Goal: Task Accomplishment & Management: Complete application form

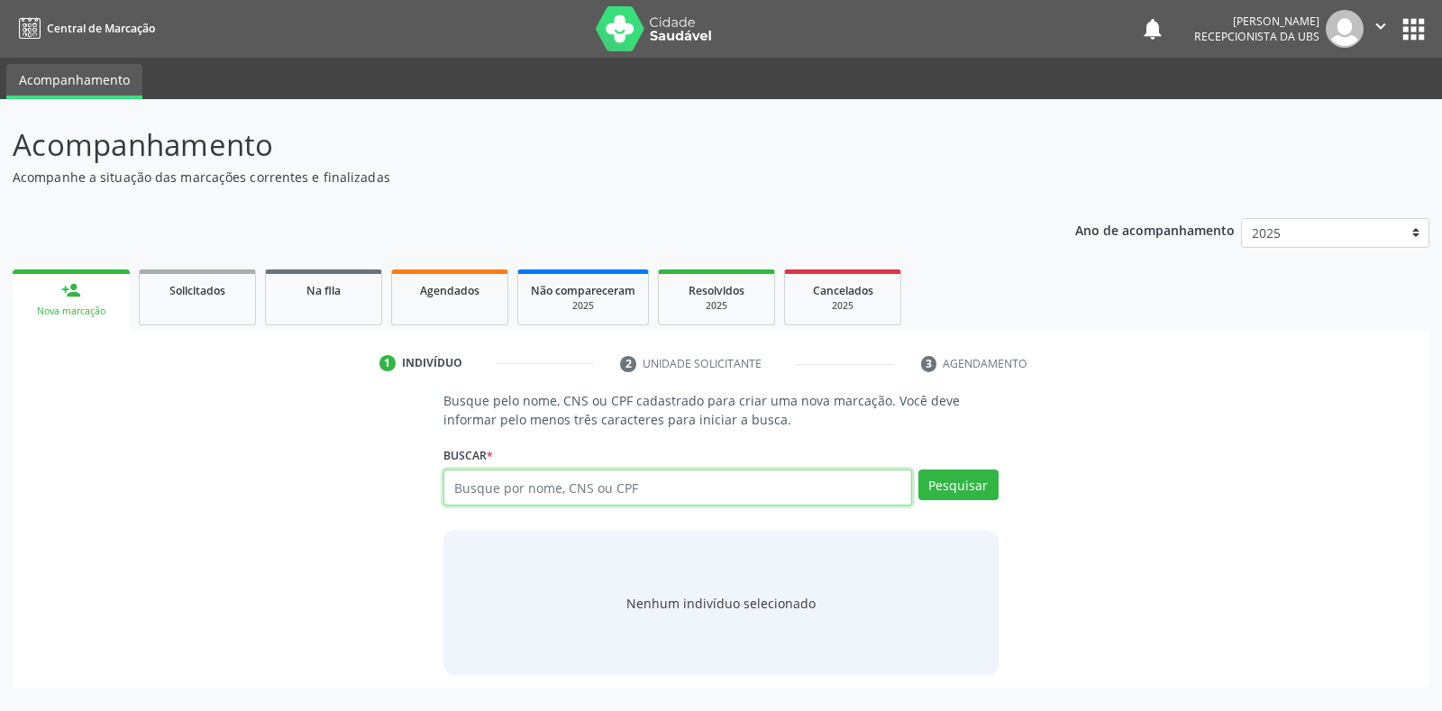
click at [581, 493] on input "text" at bounding box center [677, 488] width 468 height 36
click at [595, 487] on input "text" at bounding box center [677, 488] width 468 height 36
click at [535, 479] on input "text" at bounding box center [677, 488] width 468 height 36
paste input "145.955.564-38"
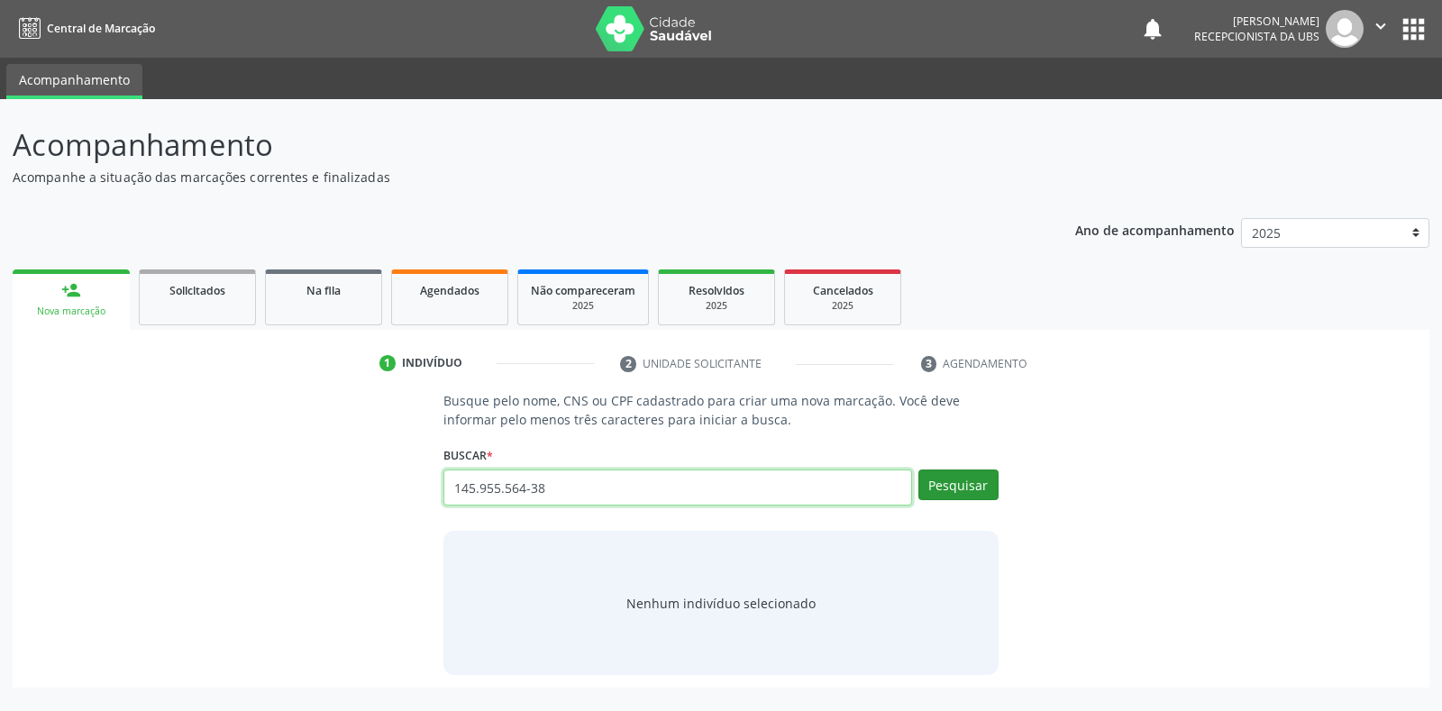
type input "145.955.564-38"
click at [932, 492] on button "Pesquisar" at bounding box center [958, 485] width 80 height 31
type input "145.955.564-38"
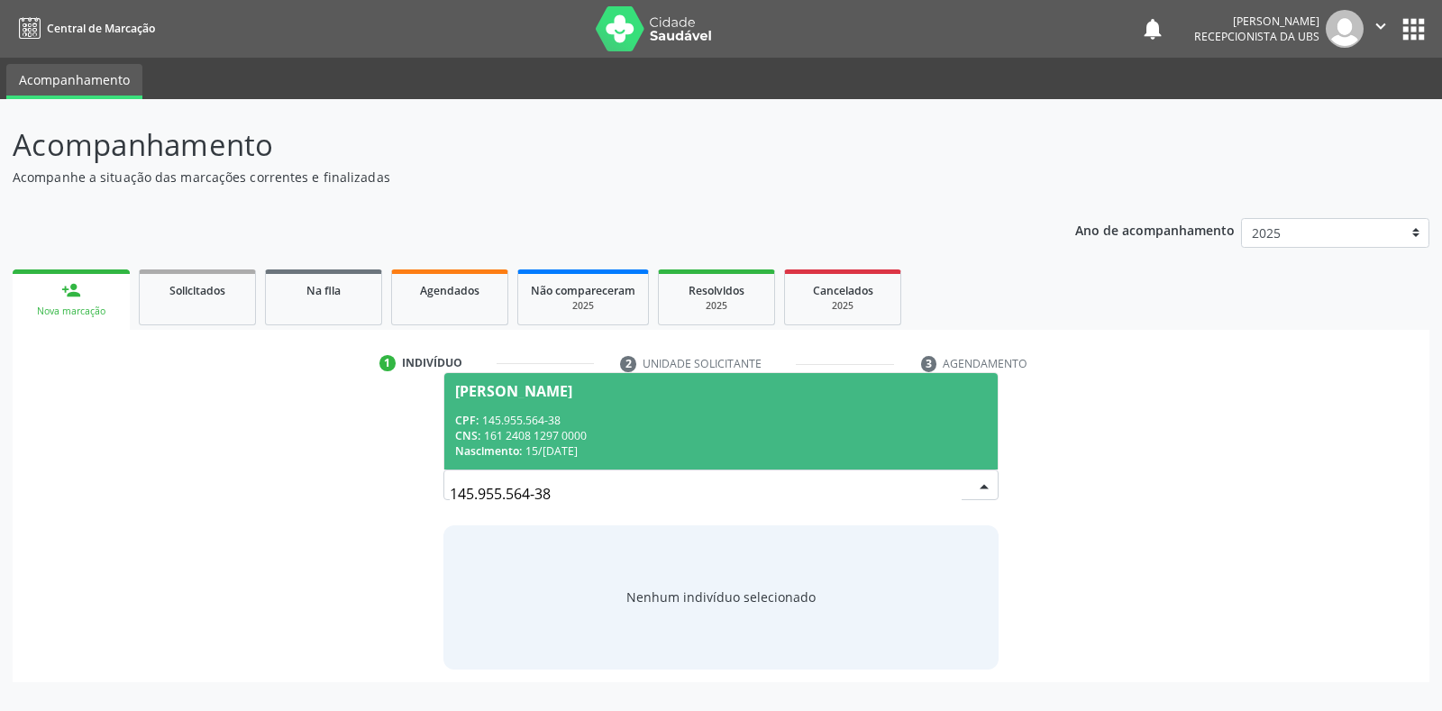
click at [579, 432] on div "CNS: 161 2408 1297 0000" at bounding box center [720, 435] width 531 height 15
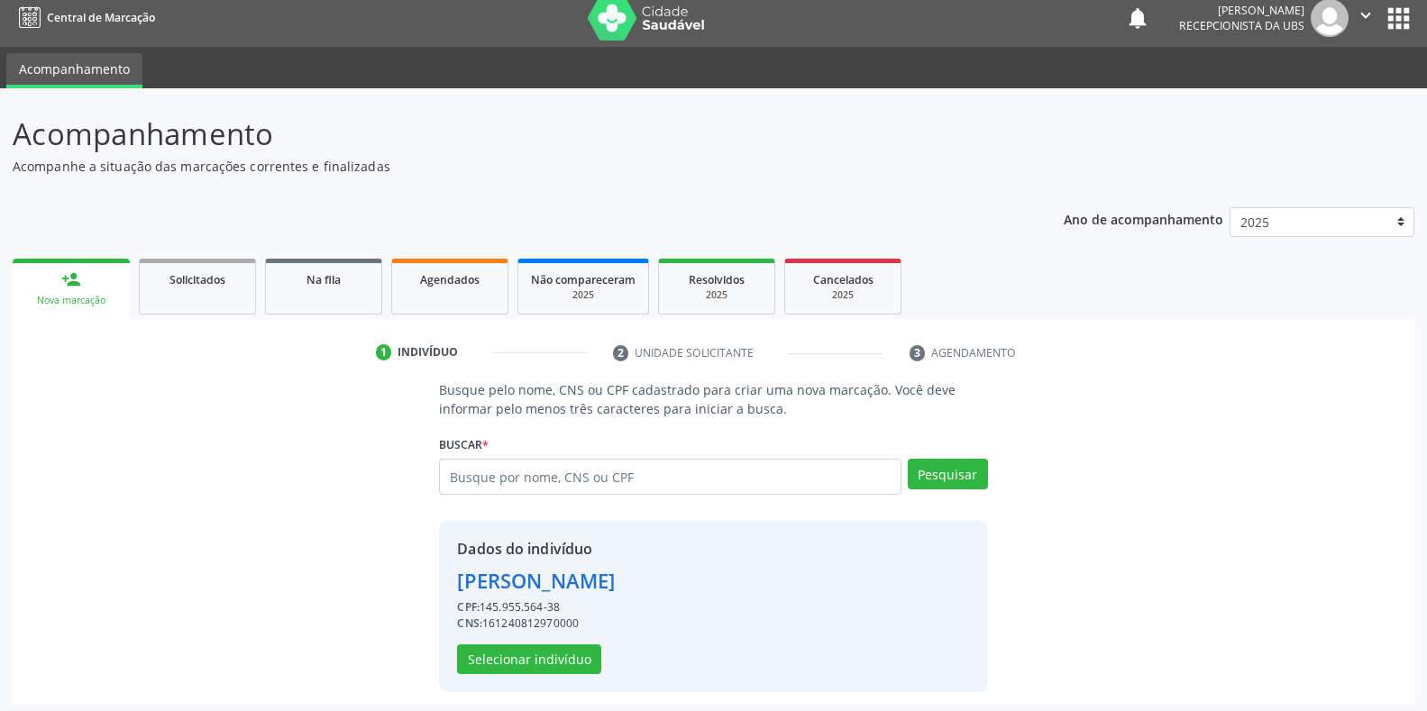
scroll to position [17, 0]
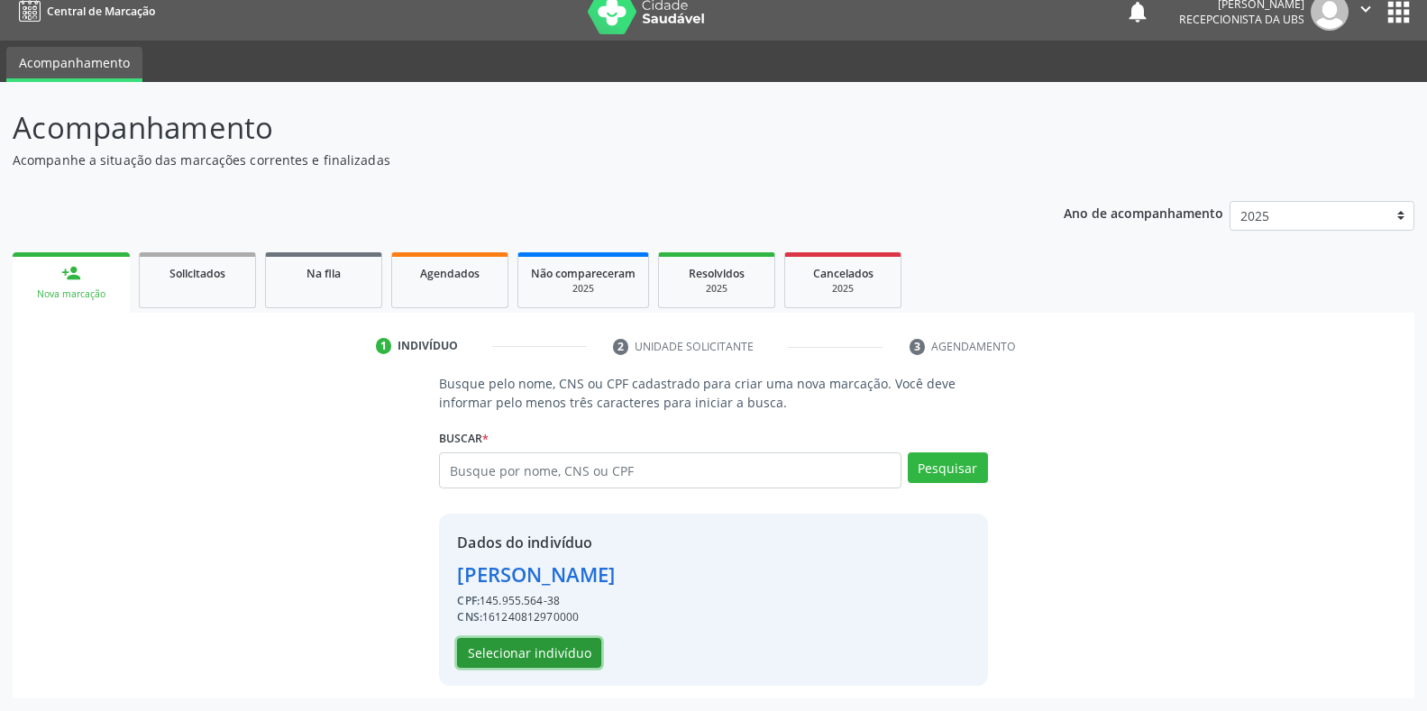
click at [546, 662] on button "Selecionar indivíduo" at bounding box center [529, 653] width 144 height 31
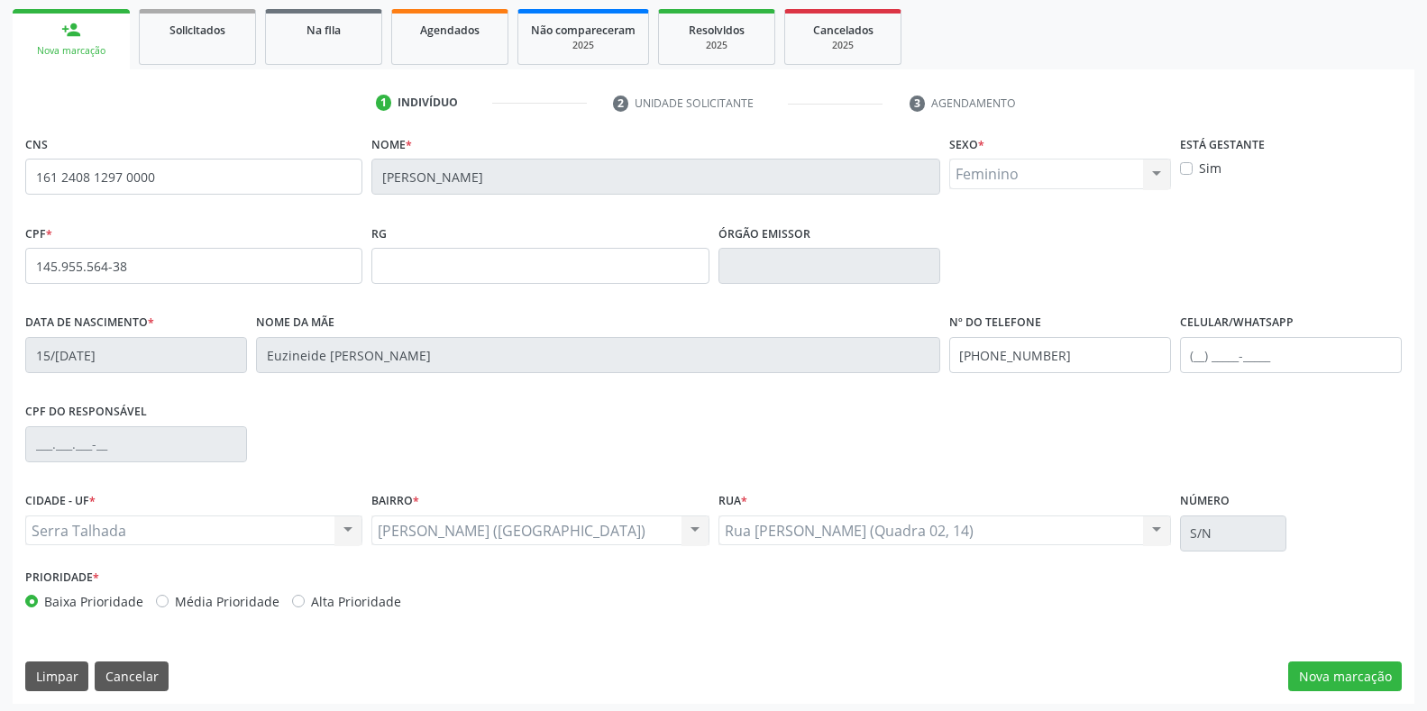
scroll to position [266, 0]
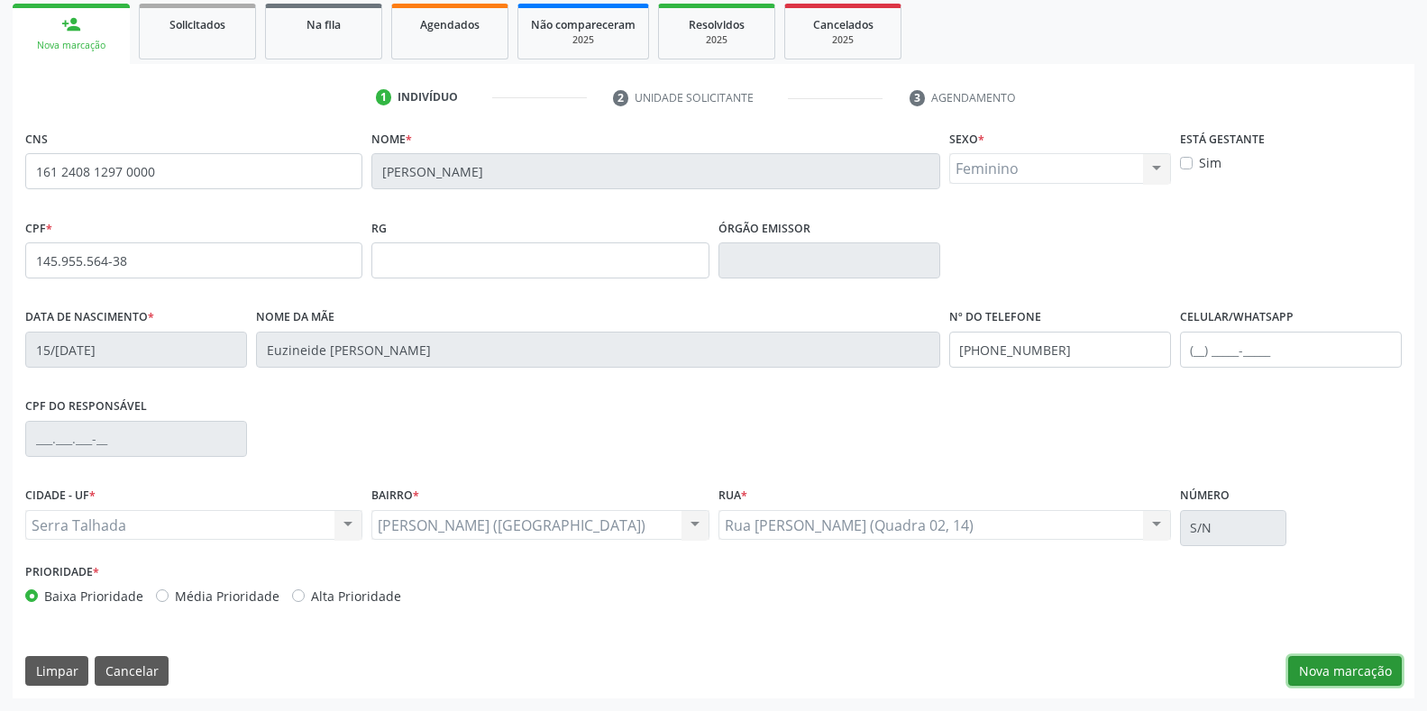
click at [1353, 665] on button "Nova marcação" at bounding box center [1345, 671] width 114 height 31
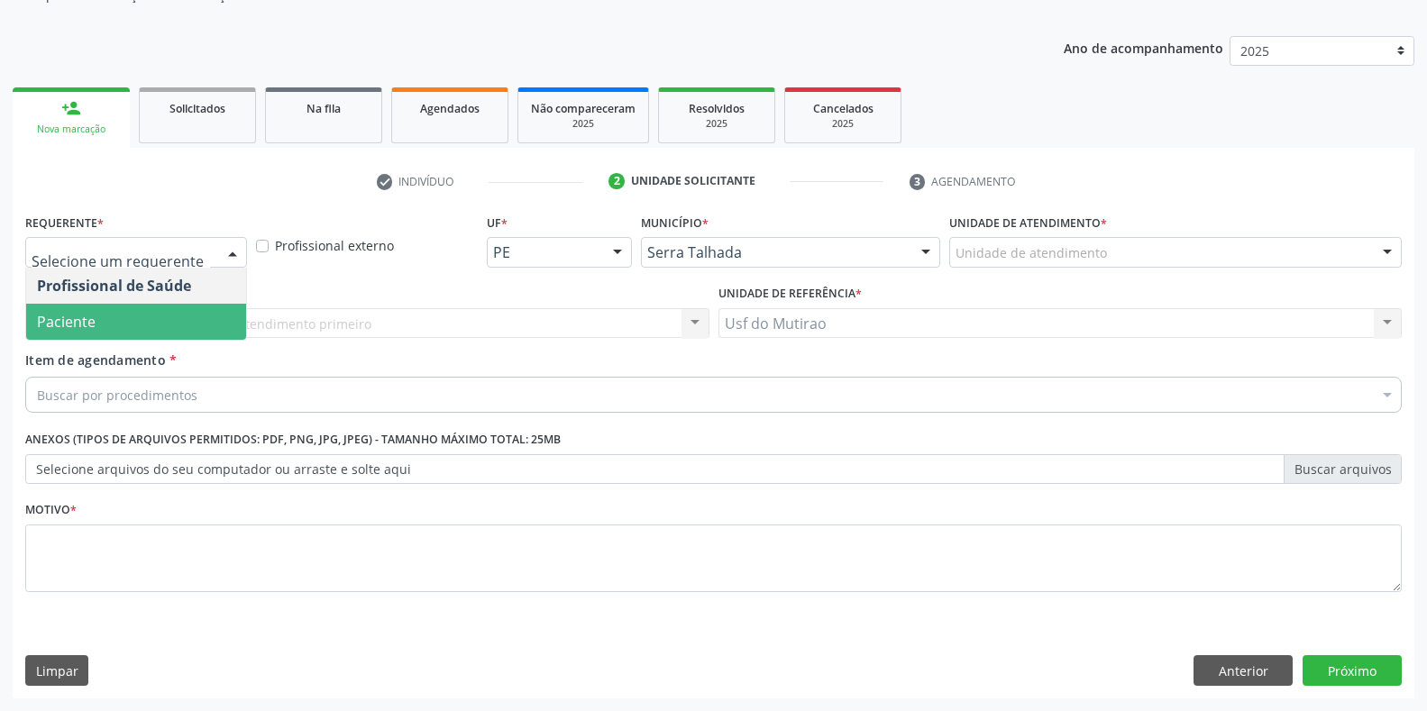
click at [107, 335] on span "Paciente" at bounding box center [136, 322] width 220 height 36
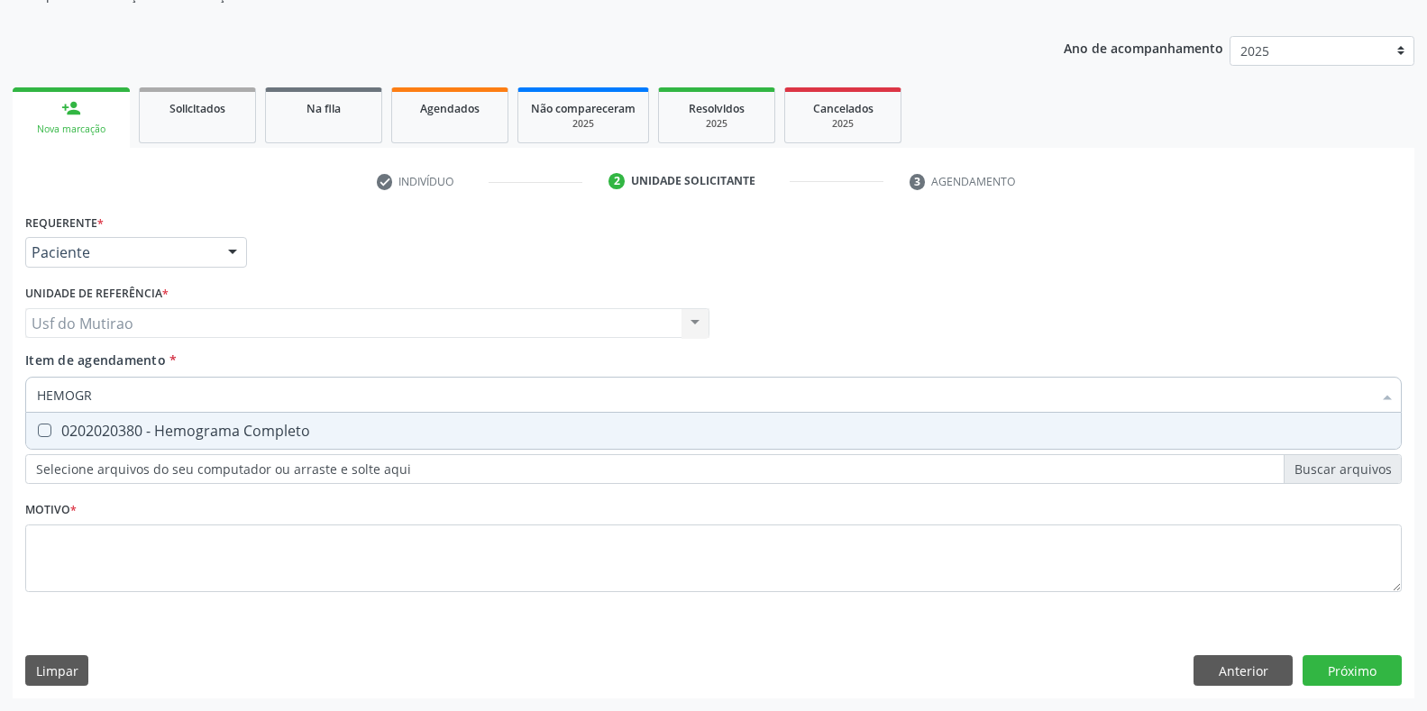
type input "HEMOGRA"
click at [158, 432] on div "0202020380 - Hemograma Completo" at bounding box center [713, 431] width 1353 height 14
checkbox Completo "true"
drag, startPoint x: 180, startPoint y: 386, endPoint x: 0, endPoint y: 388, distance: 180.3
click at [0, 388] on div "Acompanhamento Acompanhe a situação das marcações correntes e finalizadas Relat…" at bounding box center [713, 314] width 1427 height 794
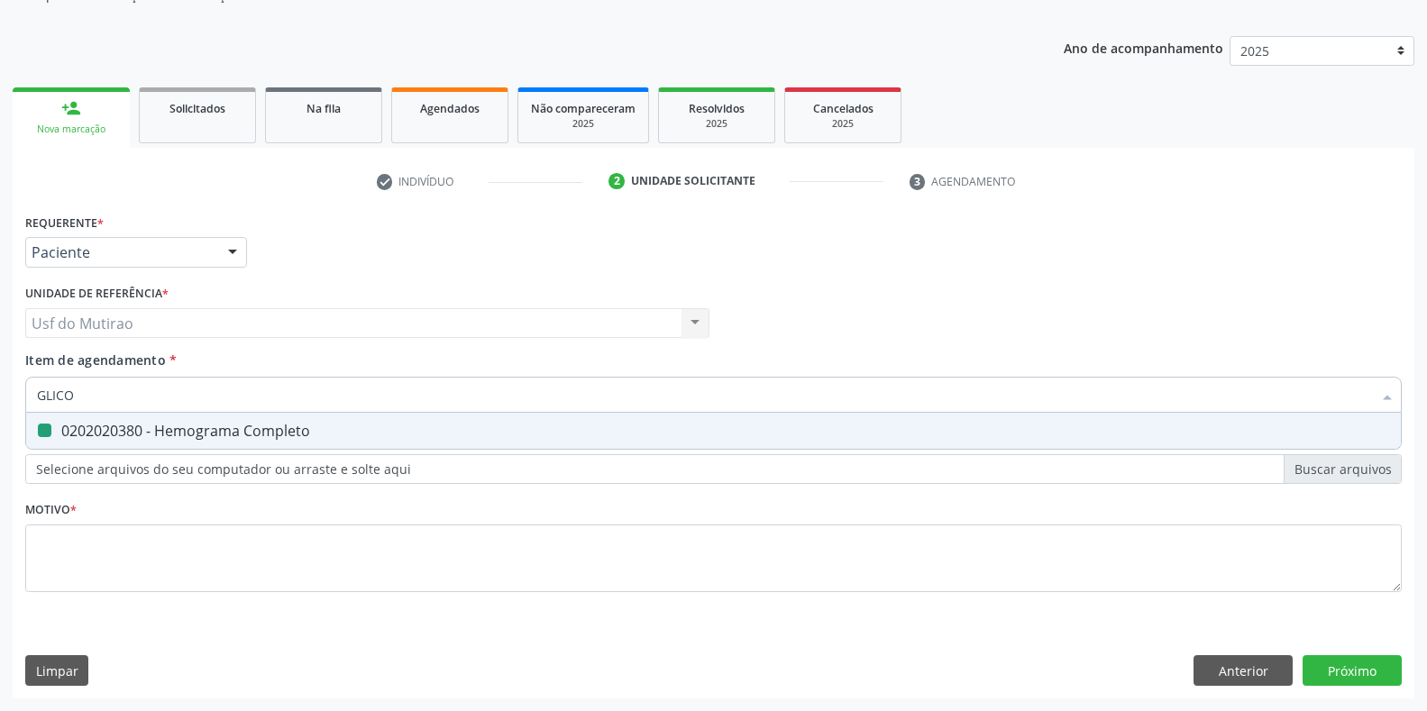
type input "GLICOS"
checkbox Completo "false"
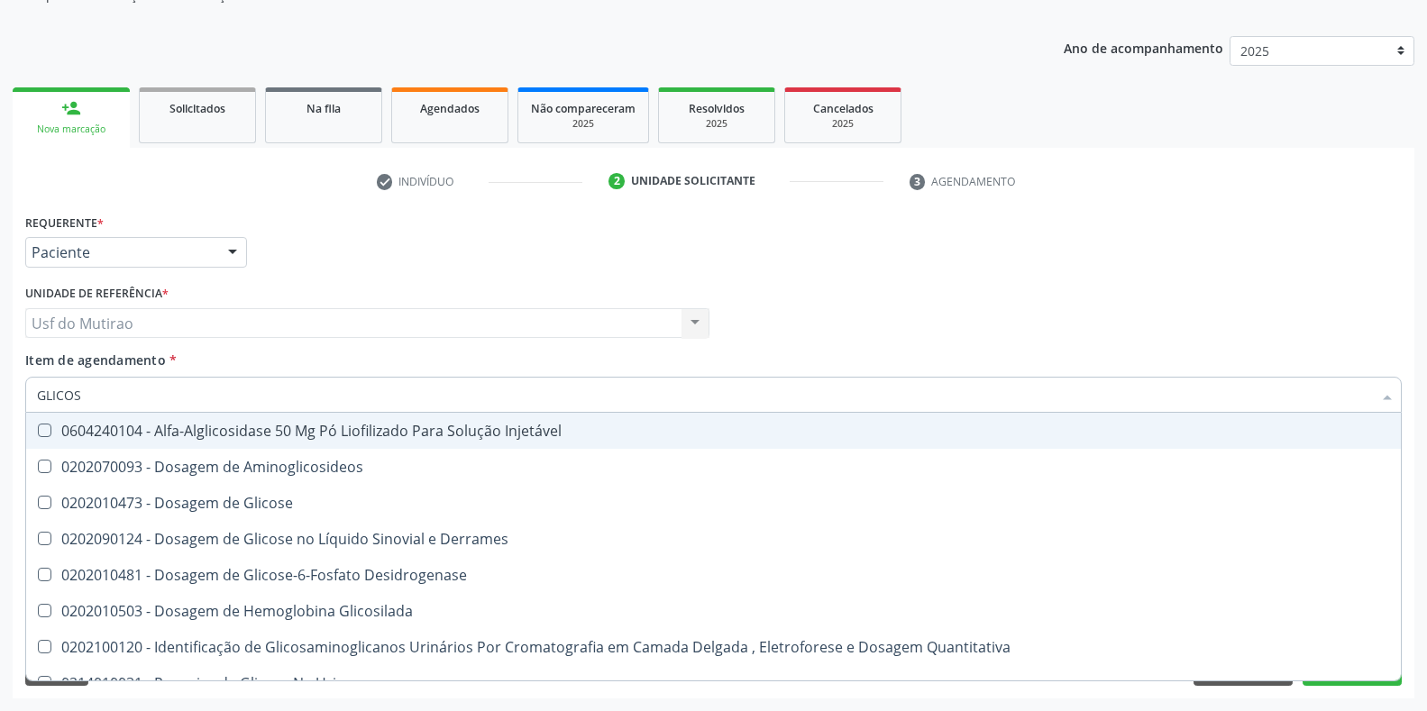
type input "GLICOSE"
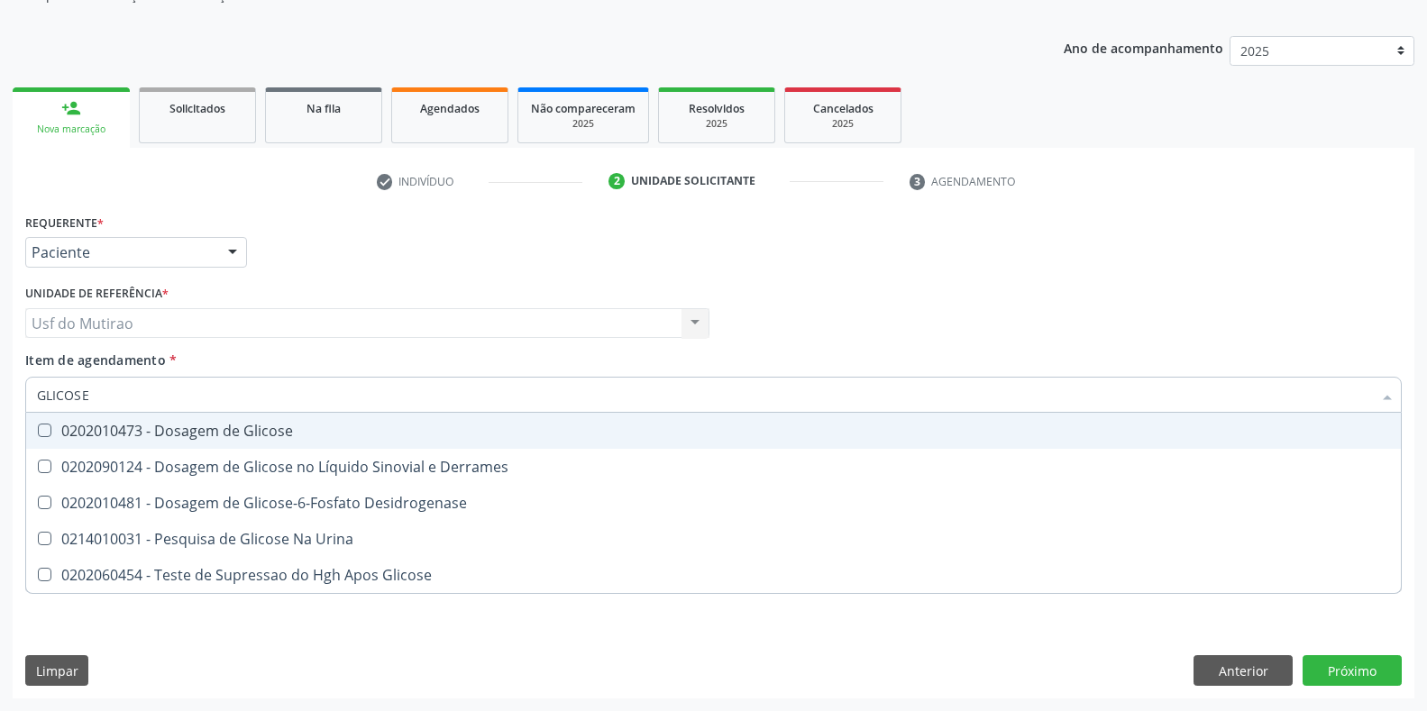
click at [176, 434] on div "0202010473 - Dosagem de Glicose" at bounding box center [713, 431] width 1353 height 14
checkbox Glicose "true"
drag, startPoint x: 157, startPoint y: 392, endPoint x: 0, endPoint y: 392, distance: 156.8
click at [0, 392] on div "Acompanhamento Acompanhe a situação das marcações correntes e finalizadas Relat…" at bounding box center [713, 314] width 1427 height 794
type input "GRU"
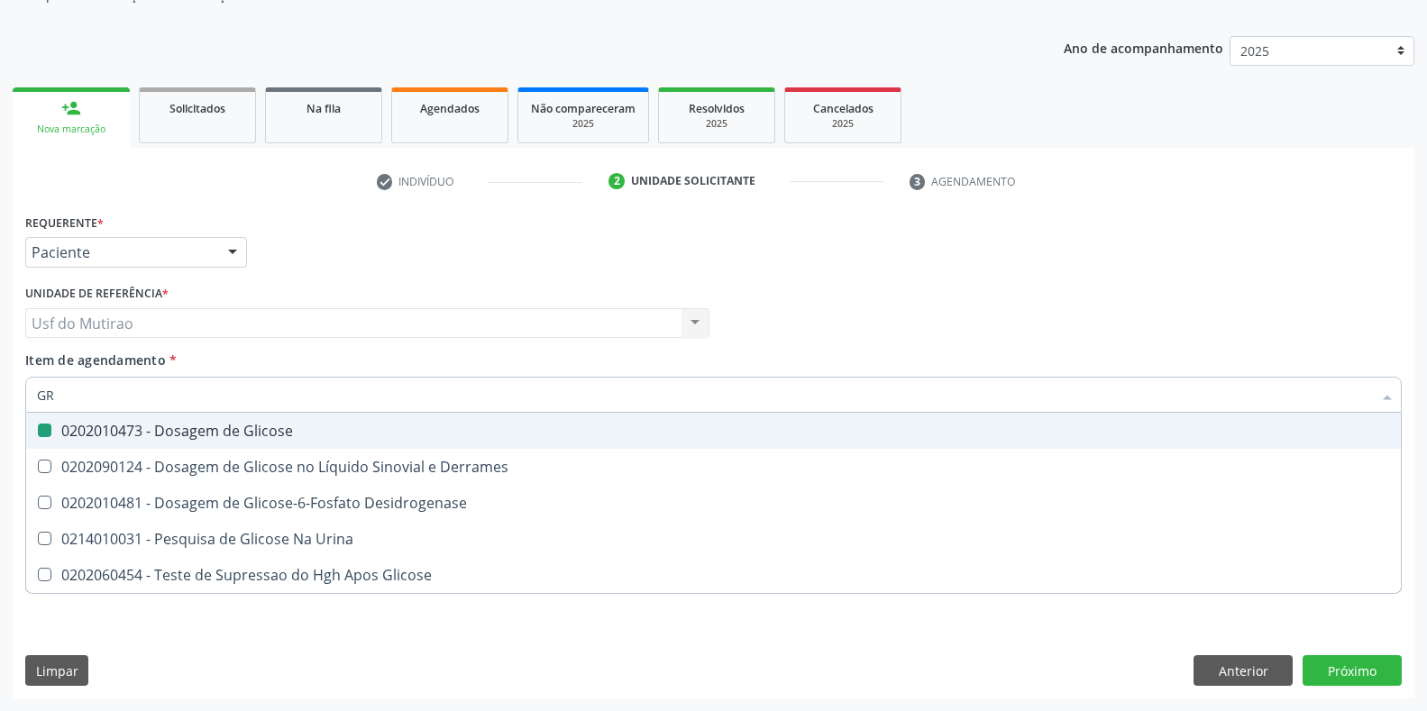
checkbox Glicose "false"
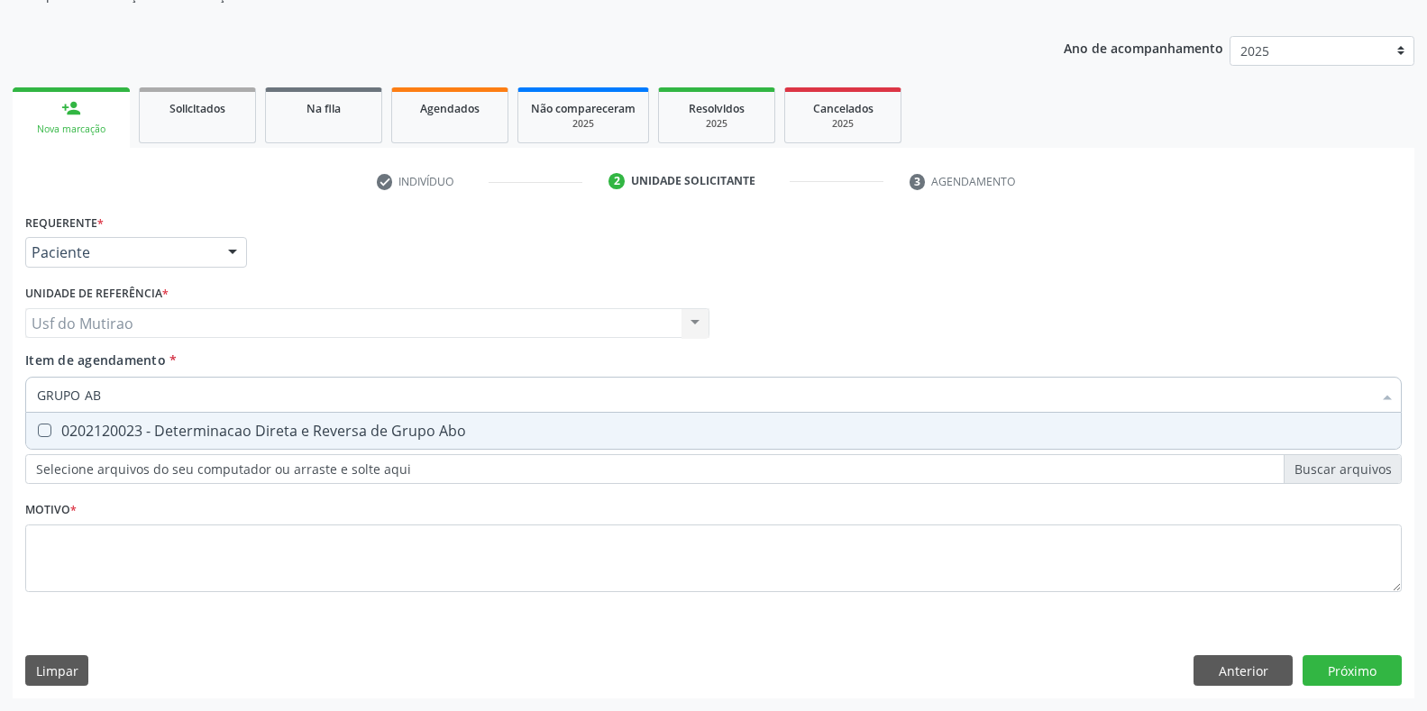
type input "GRUPO ABO"
click at [194, 431] on div "0202120023 - Determinacao Direta e Reversa de Grupo Abo" at bounding box center [713, 431] width 1353 height 14
checkbox Abo "true"
drag, startPoint x: 185, startPoint y: 391, endPoint x: 0, endPoint y: 388, distance: 184.8
click at [0, 388] on div "Acompanhamento Acompanhe a situação das marcações correntes e finalizadas Relat…" at bounding box center [713, 314] width 1427 height 794
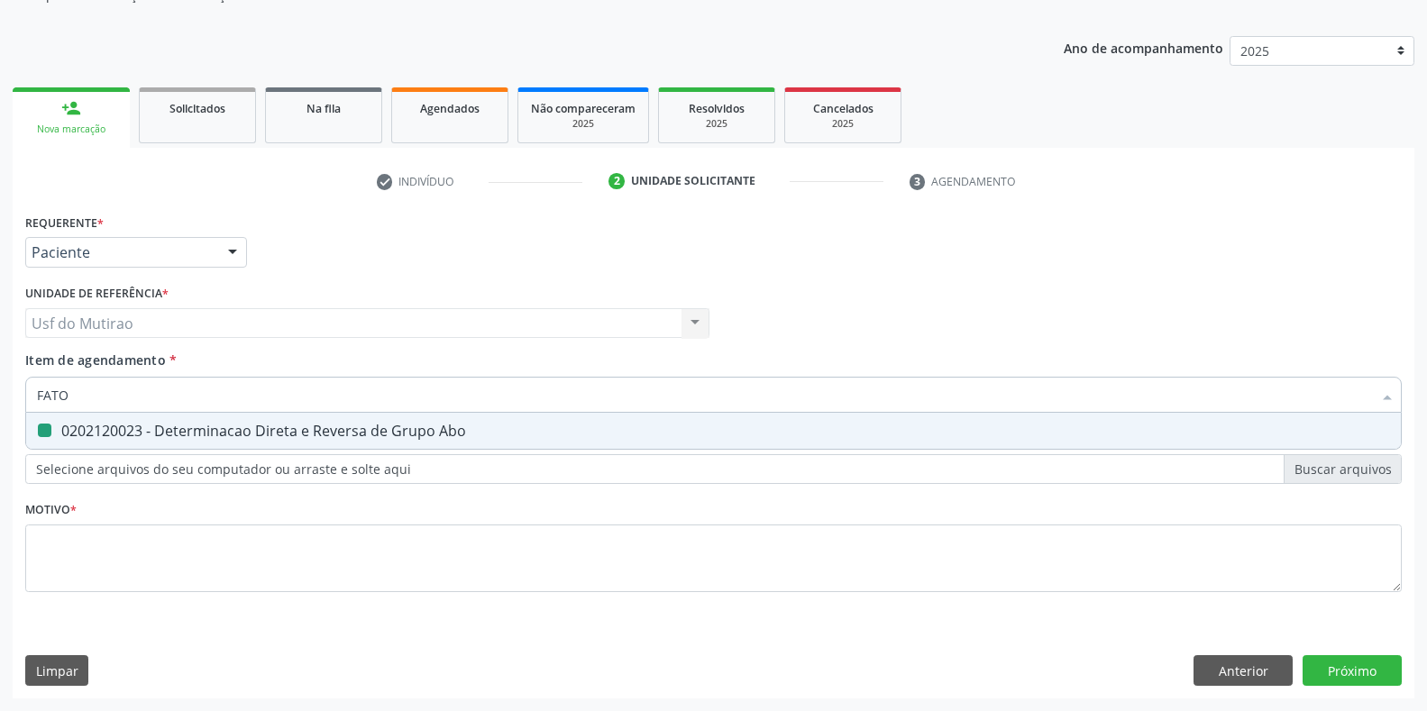
type input "FATOR"
checkbox Abo "false"
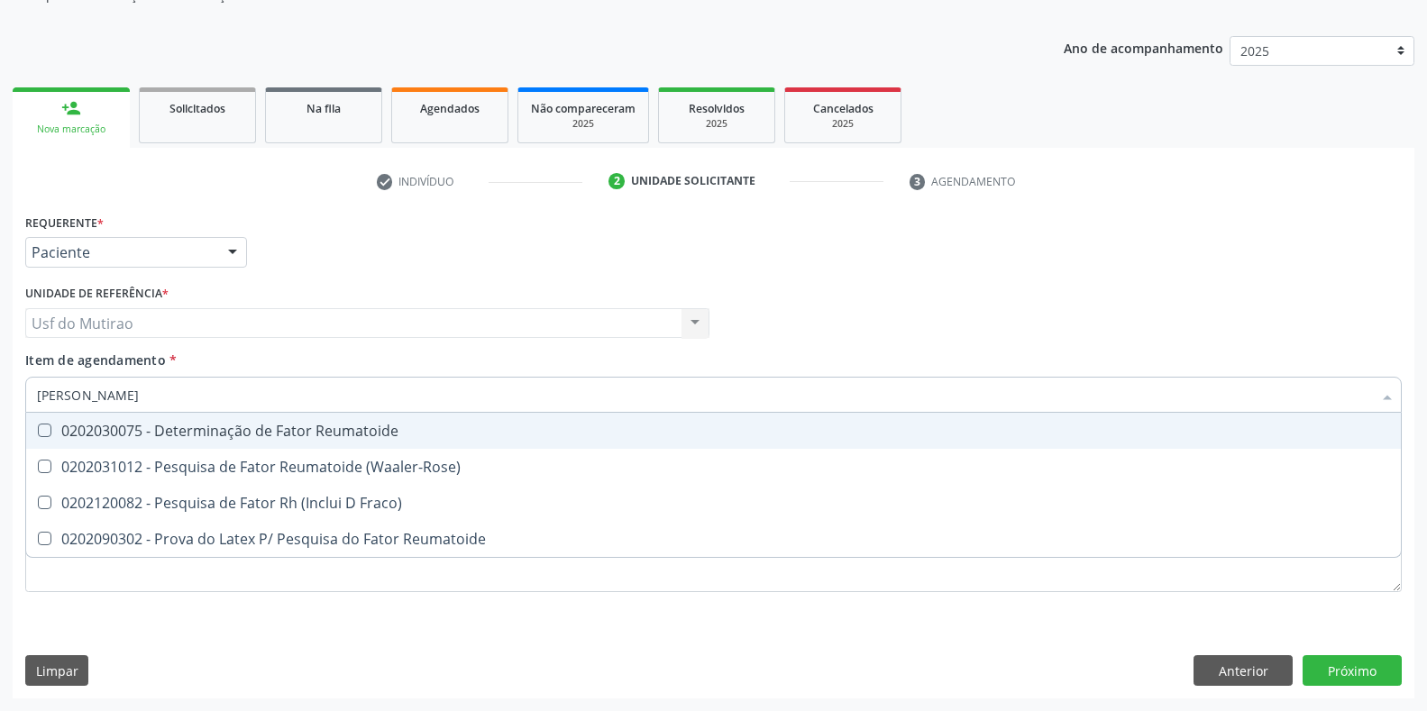
type input "FATOR RH"
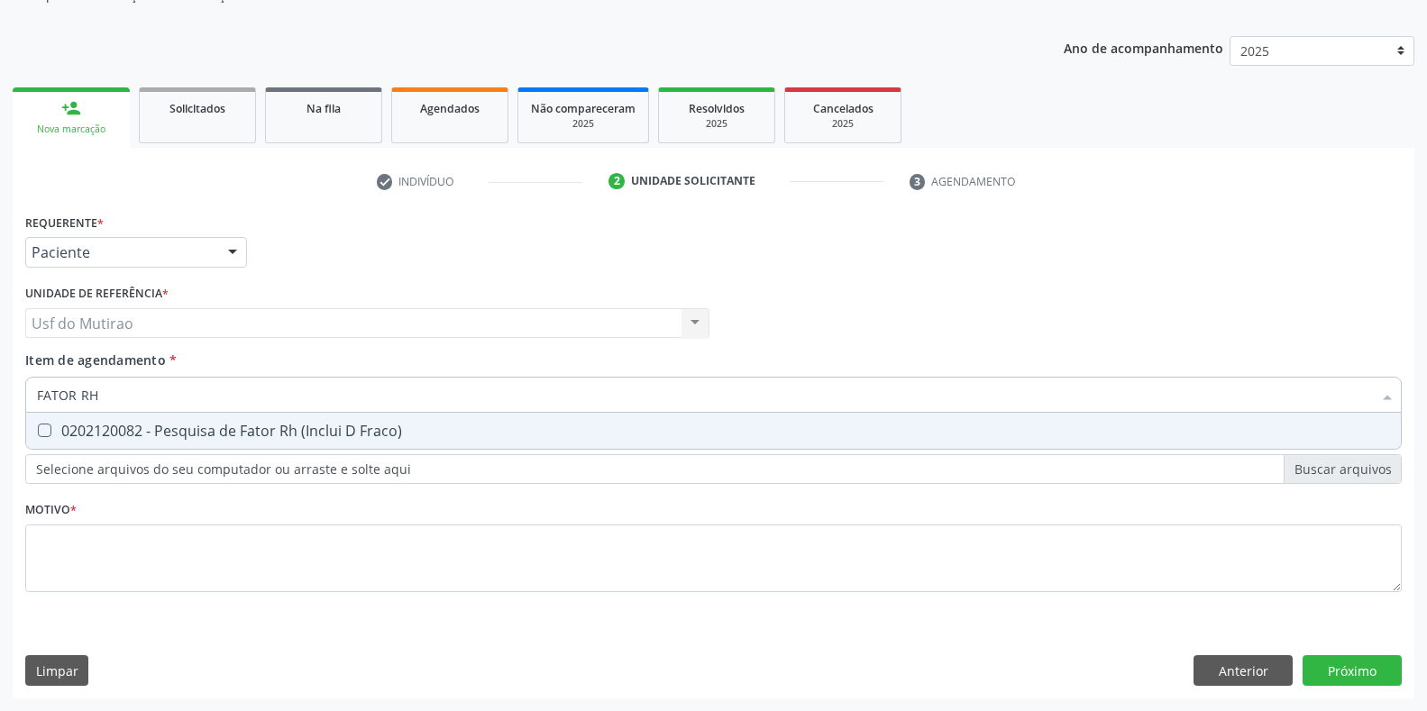
click at [177, 430] on div "0202120082 - Pesquisa de Fator Rh (Inclui D Fraco)" at bounding box center [713, 431] width 1353 height 14
checkbox Fraco\) "true"
drag, startPoint x: 177, startPoint y: 393, endPoint x: 0, endPoint y: 369, distance: 178.3
click at [0, 369] on div "Acompanhamento Acompanhe a situação das marcações correntes e finalizadas Relat…" at bounding box center [713, 314] width 1427 height 794
type input "ANALIS"
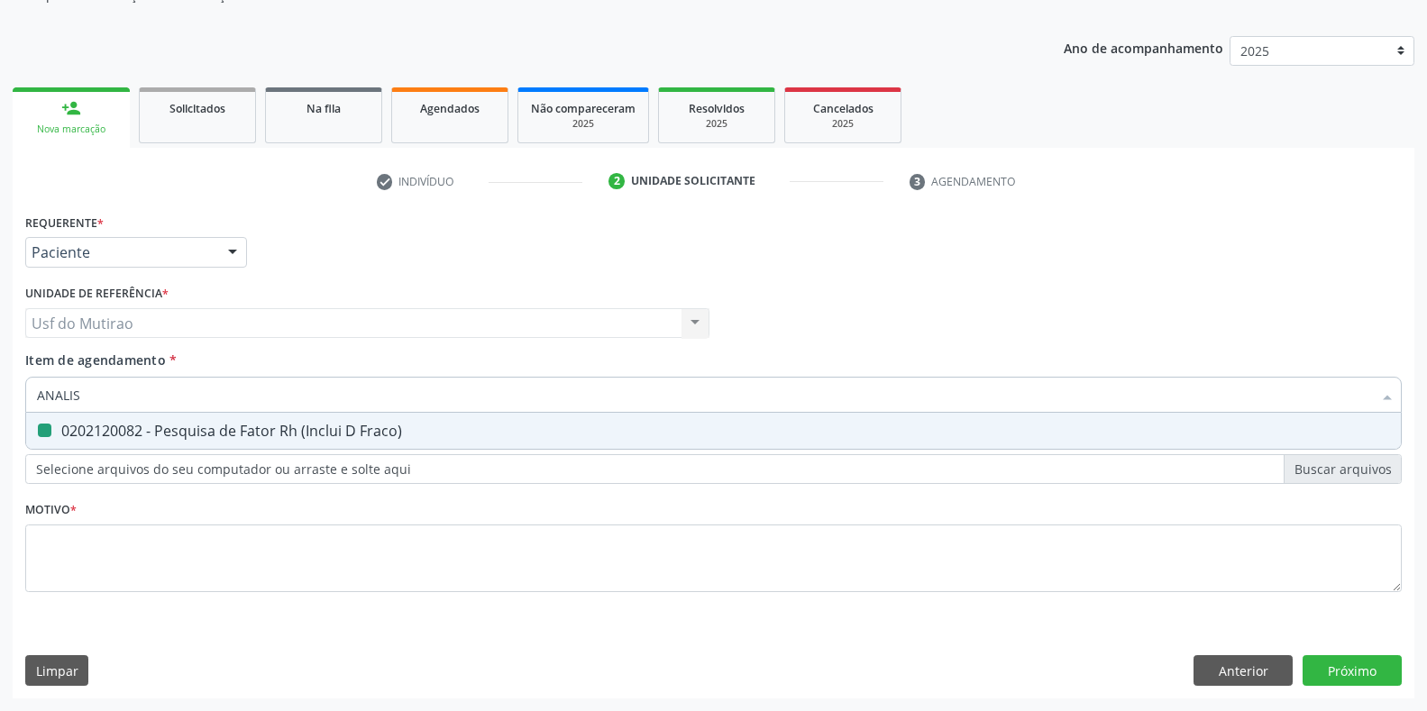
checkbox Fraco\) "false"
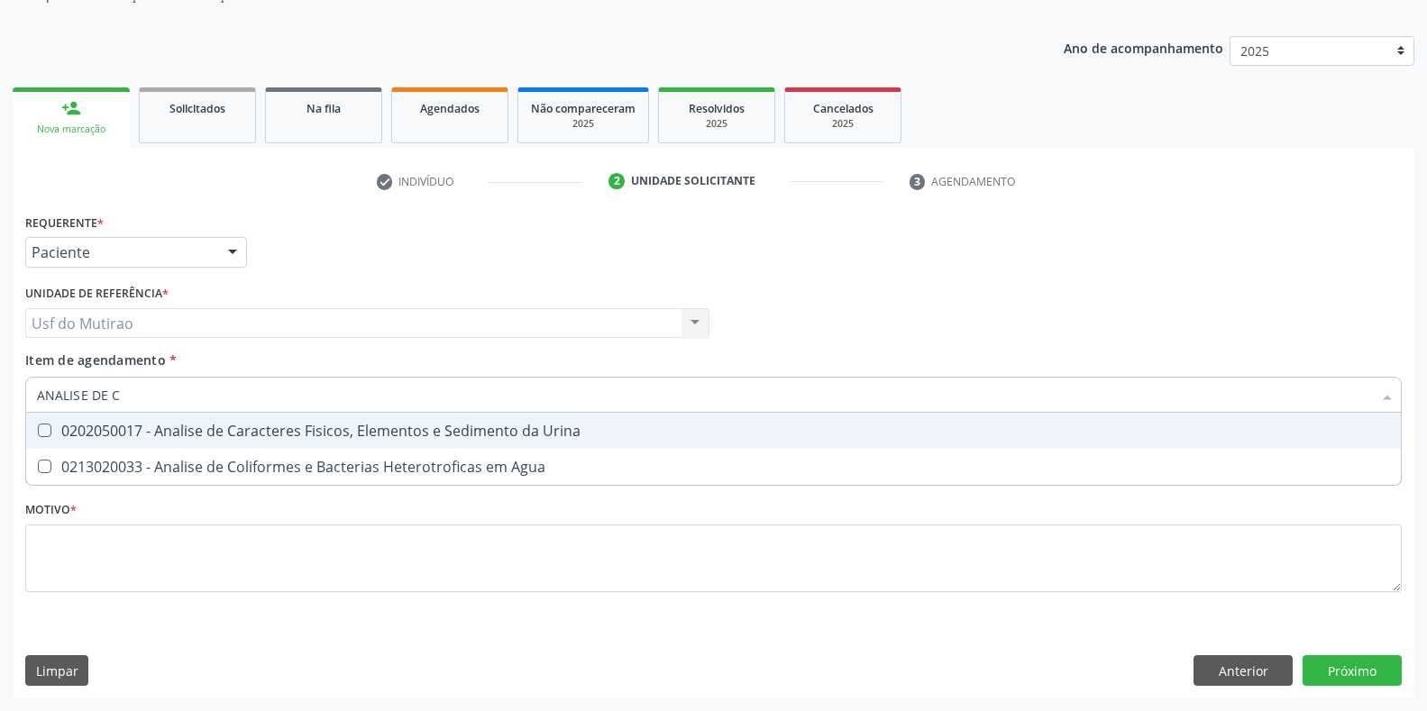
type input "ANALISE DE CA"
click at [177, 424] on div "0202050017 - Analise de Caracteres Fisicos, Elementos e Sedimento da Urina" at bounding box center [713, 431] width 1353 height 14
checkbox Urina "true"
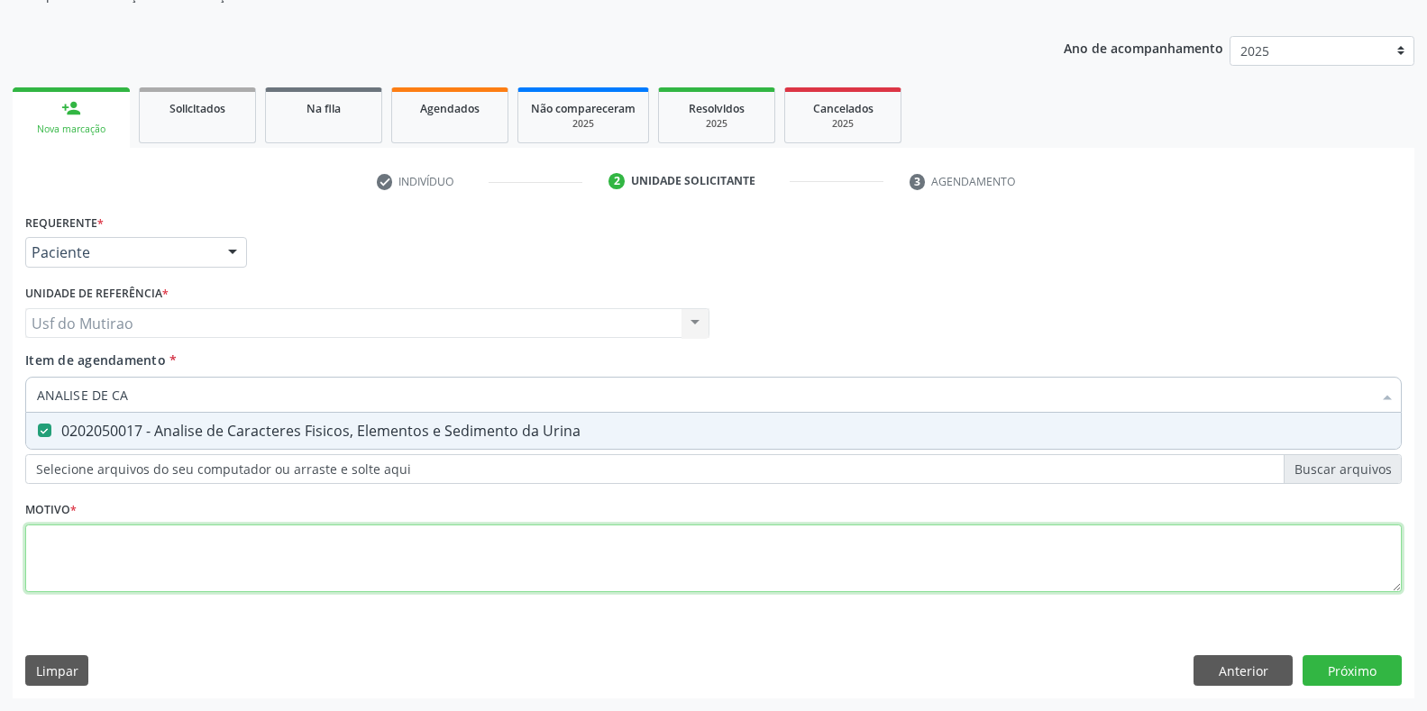
click at [178, 576] on div "Requerente * Paciente Profissional de Saúde Paciente Nenhum resultado encontrad…" at bounding box center [713, 413] width 1376 height 408
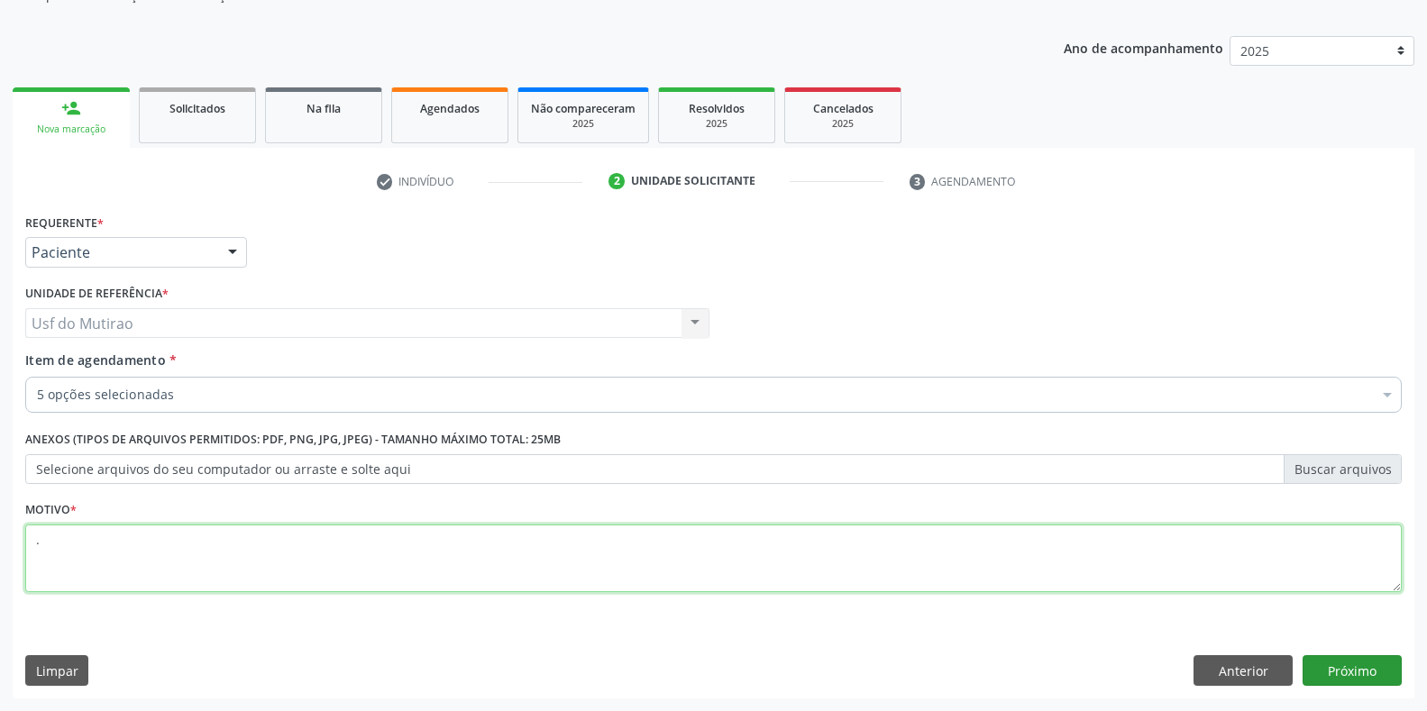
type textarea "."
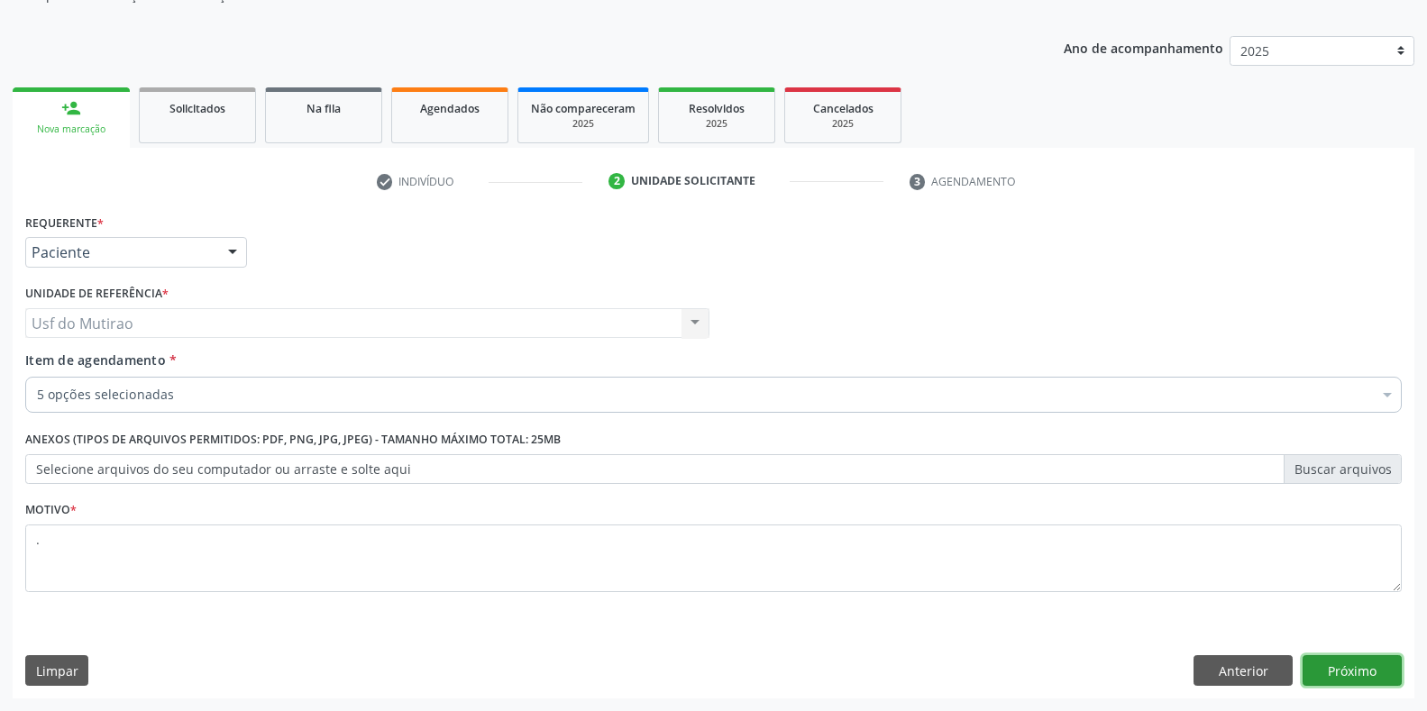
click at [1337, 672] on button "Próximo" at bounding box center [1351, 670] width 99 height 31
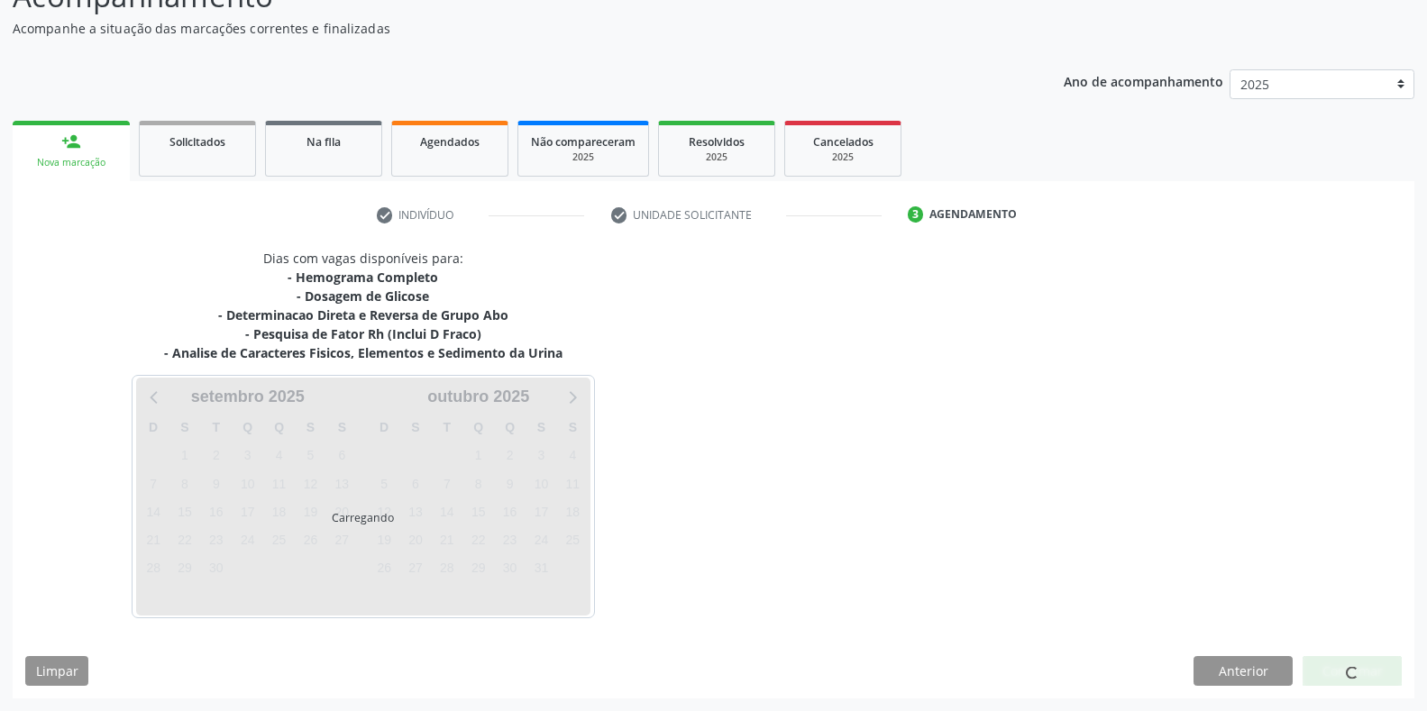
scroll to position [149, 0]
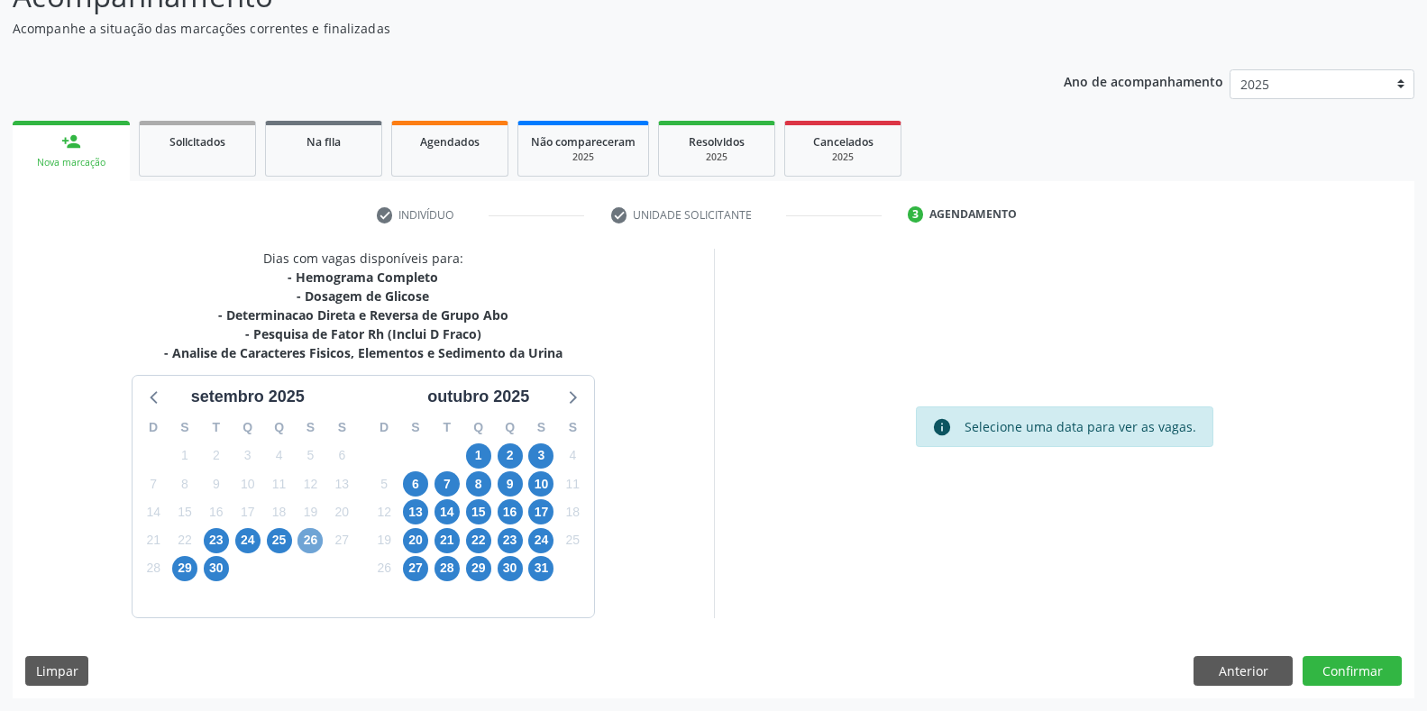
click at [308, 543] on span "26" at bounding box center [309, 540] width 25 height 25
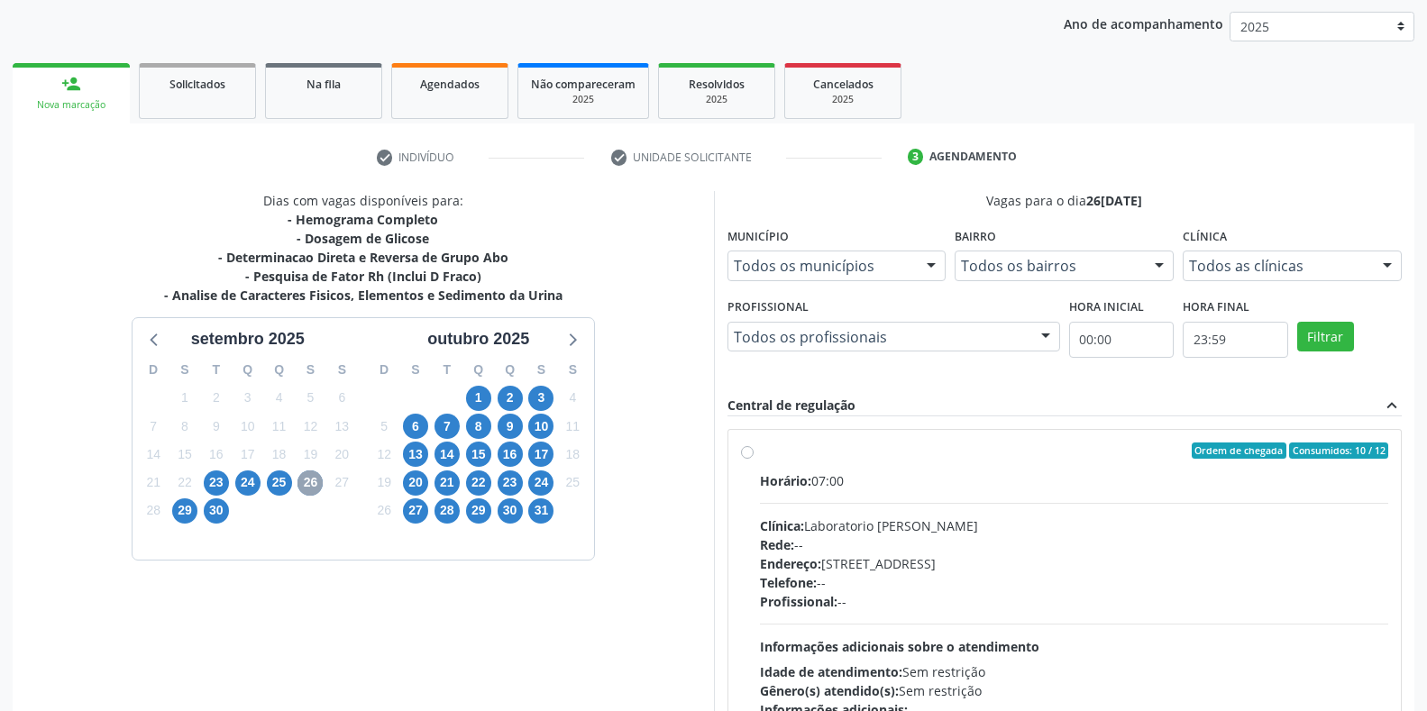
scroll to position [239, 0]
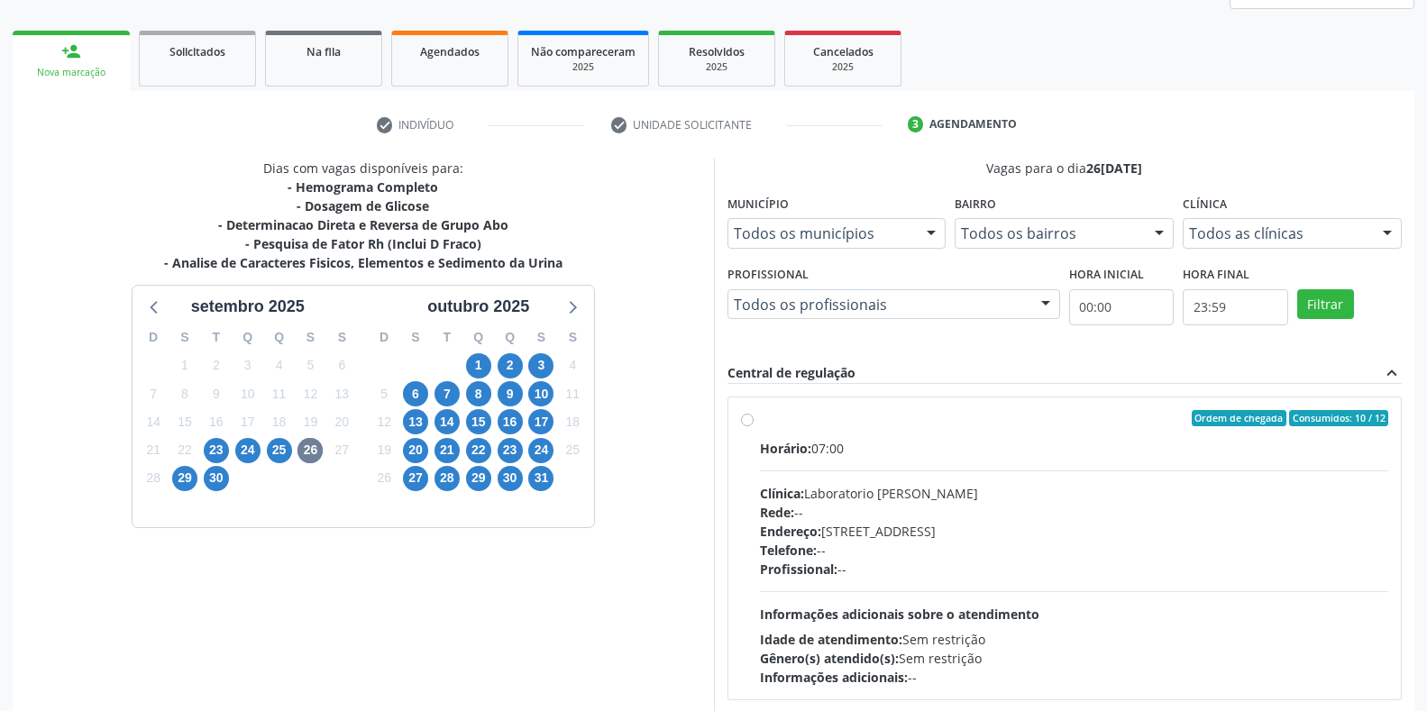
click at [760, 422] on label "Ordem de chegada Consumidos: 10 / 12 Horário: 07:00 Clínica: Laboratorio [PERSO…" at bounding box center [1074, 548] width 629 height 277
click at [750, 422] on input "Ordem de chegada Consumidos: 10 / 12 Horário: 07:00 Clínica: Laboratorio [PERSO…" at bounding box center [747, 418] width 13 height 16
radio input "true"
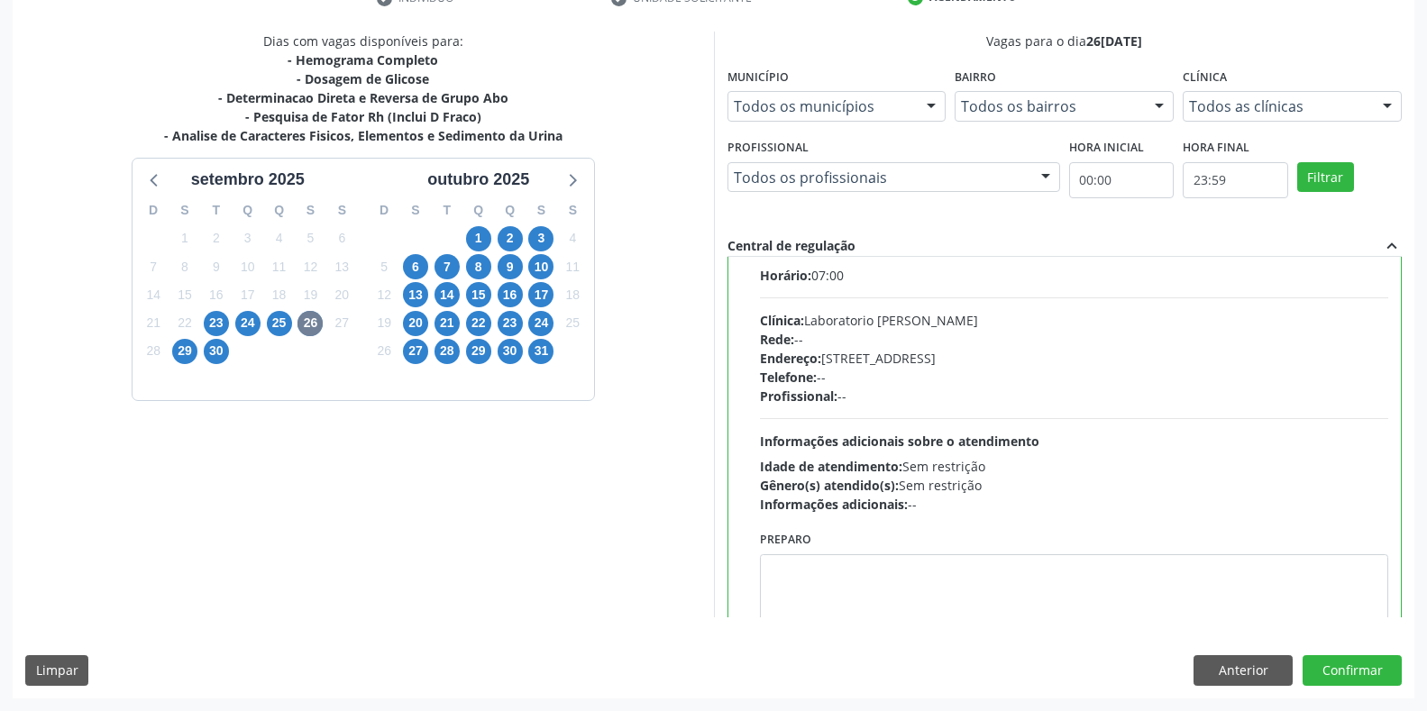
scroll to position [90, 0]
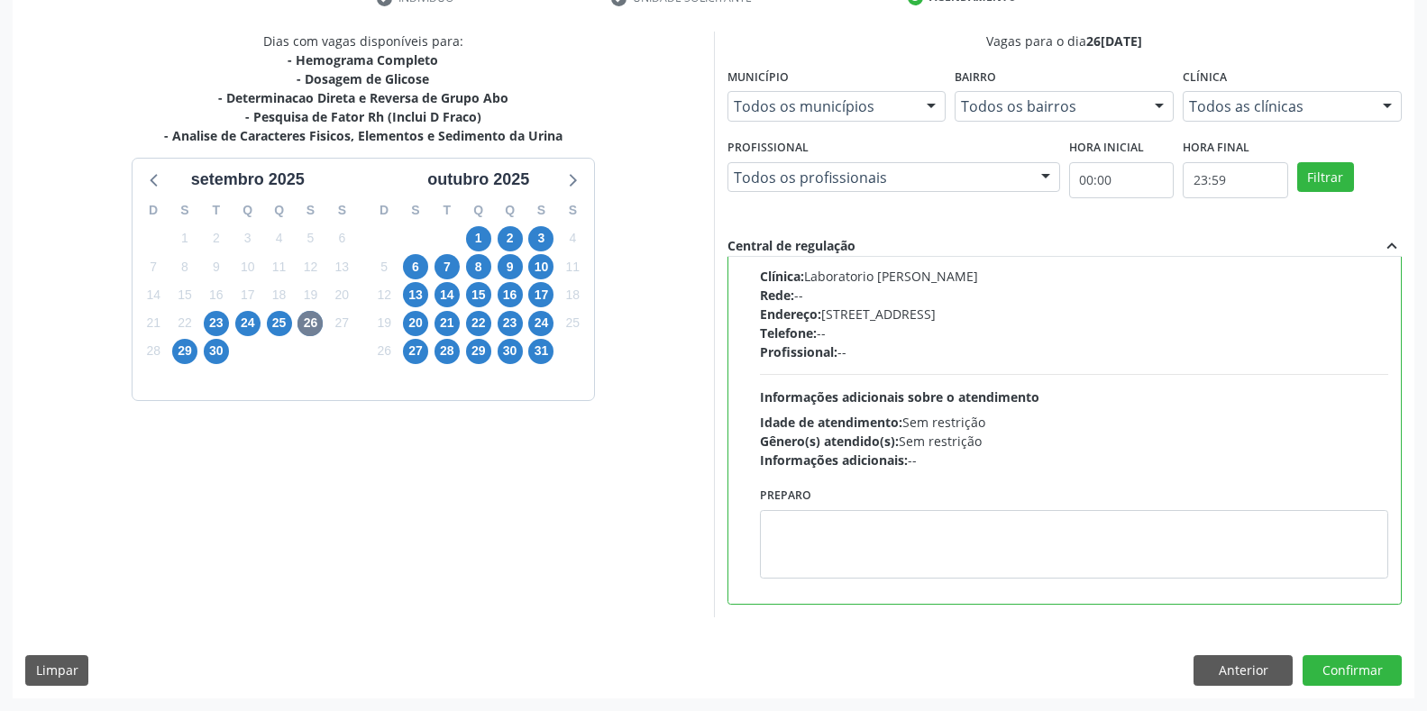
click at [1352, 653] on div "Dias com vagas disponíveis para: - Hemograma Completo - Dosagem de Glicose - De…" at bounding box center [714, 365] width 1402 height 666
click at [1357, 660] on button "Confirmar" at bounding box center [1351, 670] width 99 height 31
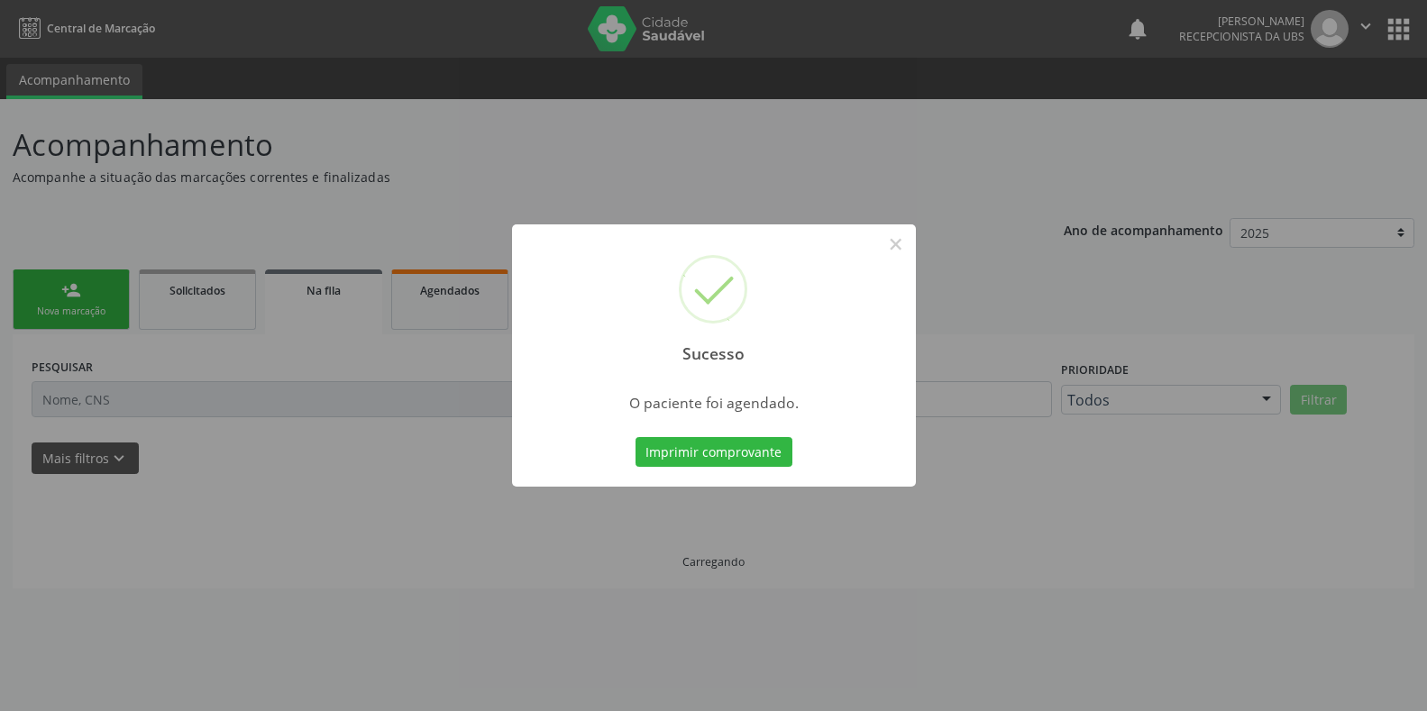
scroll to position [0, 0]
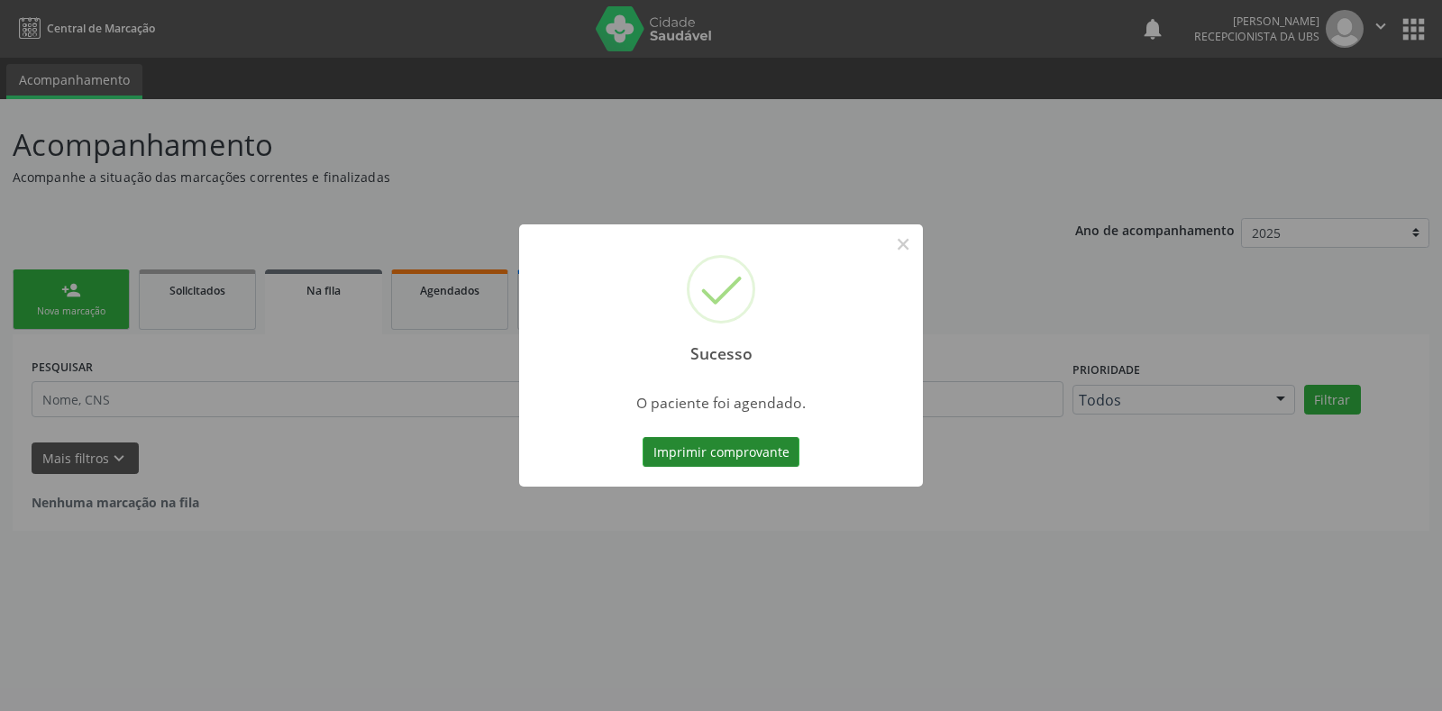
click at [720, 447] on button "Imprimir comprovante" at bounding box center [721, 452] width 157 height 31
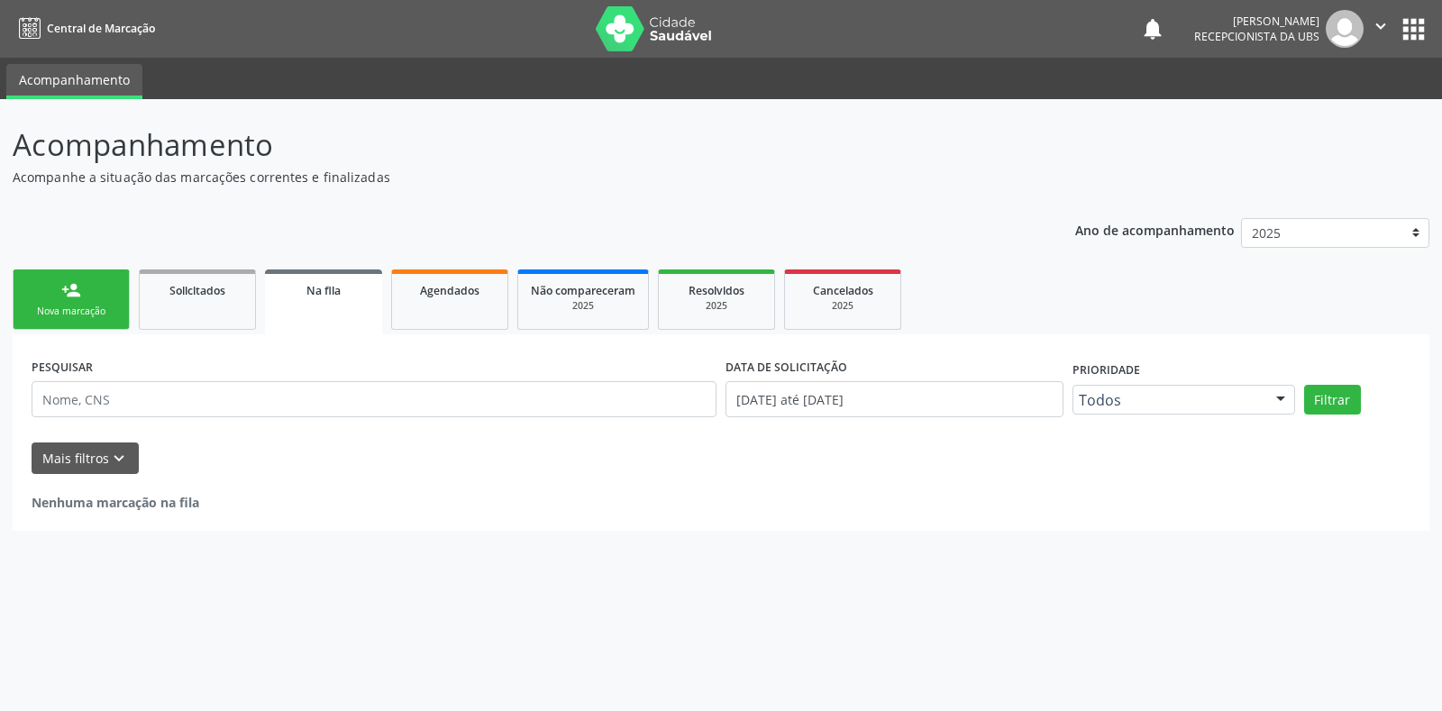
click at [100, 298] on link "person_add Nova marcação" at bounding box center [71, 299] width 117 height 60
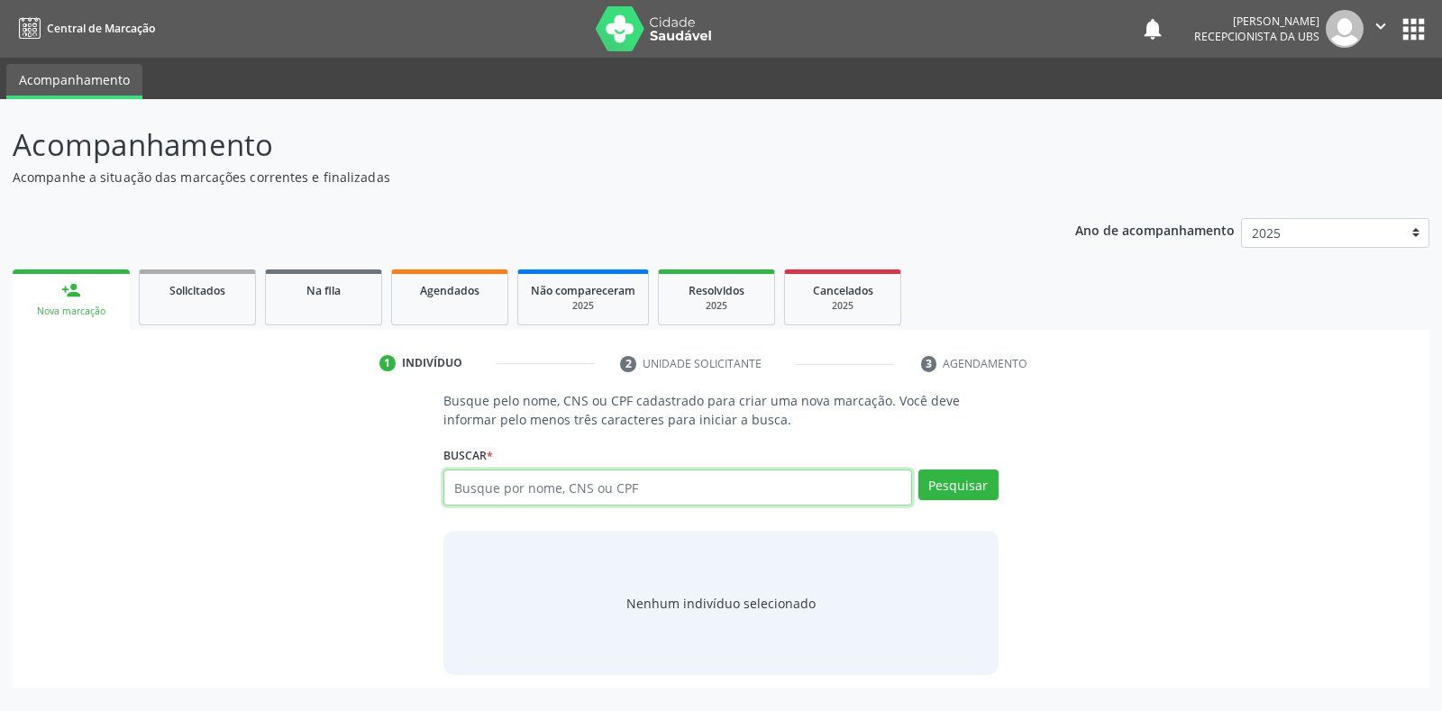
click at [524, 493] on input "text" at bounding box center [677, 488] width 468 height 36
paste input "145.955.564-38"
type input "145.955.564-38"
click at [973, 500] on div "Pesquisar" at bounding box center [955, 494] width 87 height 49
click at [973, 494] on button "Pesquisar" at bounding box center [958, 485] width 80 height 31
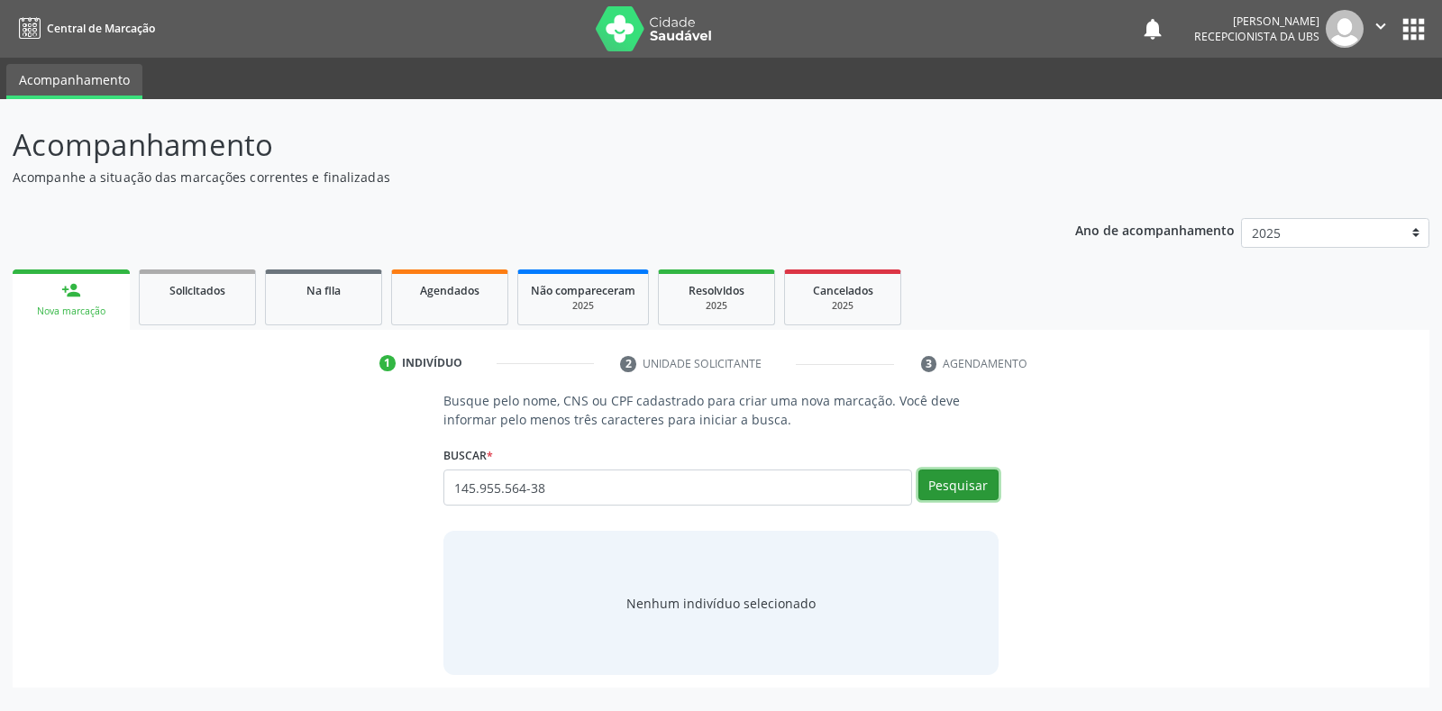
click at [951, 490] on button "Pesquisar" at bounding box center [958, 485] width 80 height 31
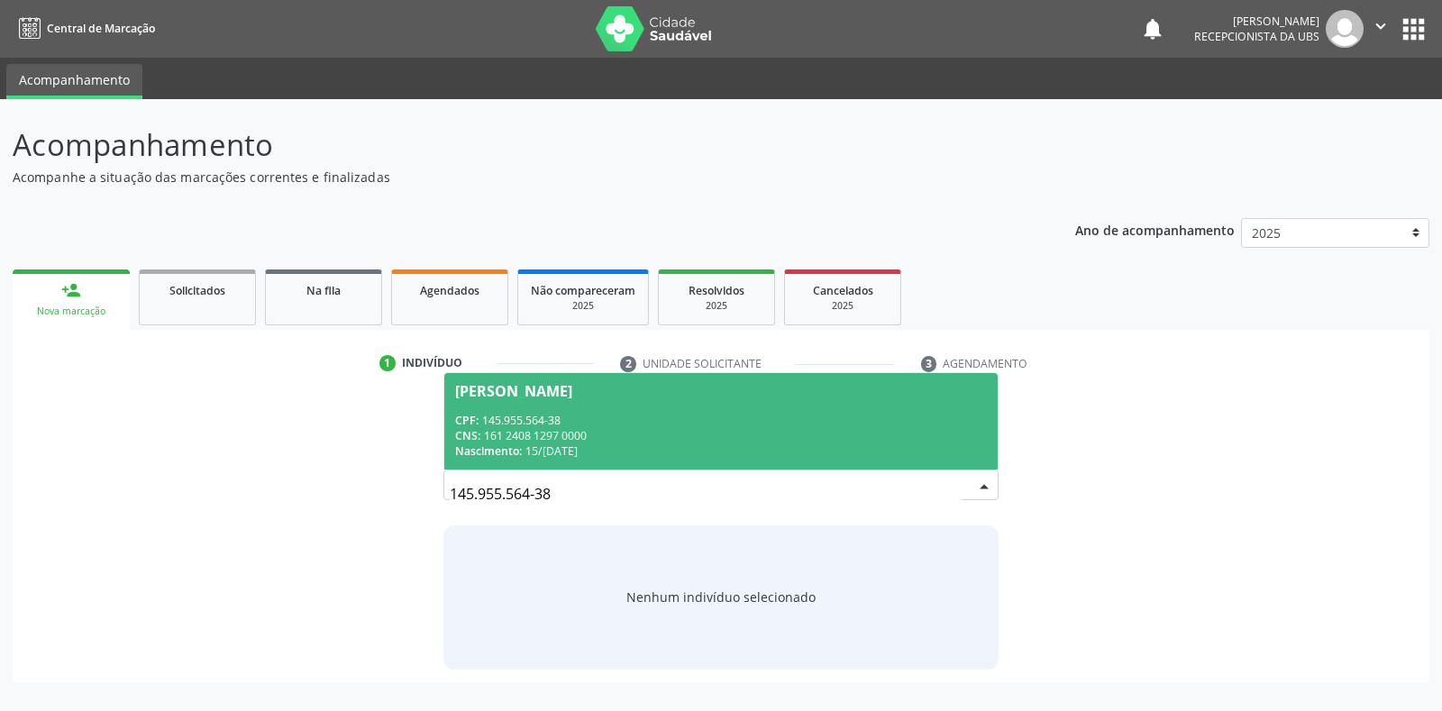
click at [598, 406] on span "[PERSON_NAME] CPF: 145.955.564-38 CNS: 161 2408 1297 0000 Nascimento: [DATE]" at bounding box center [720, 421] width 553 height 96
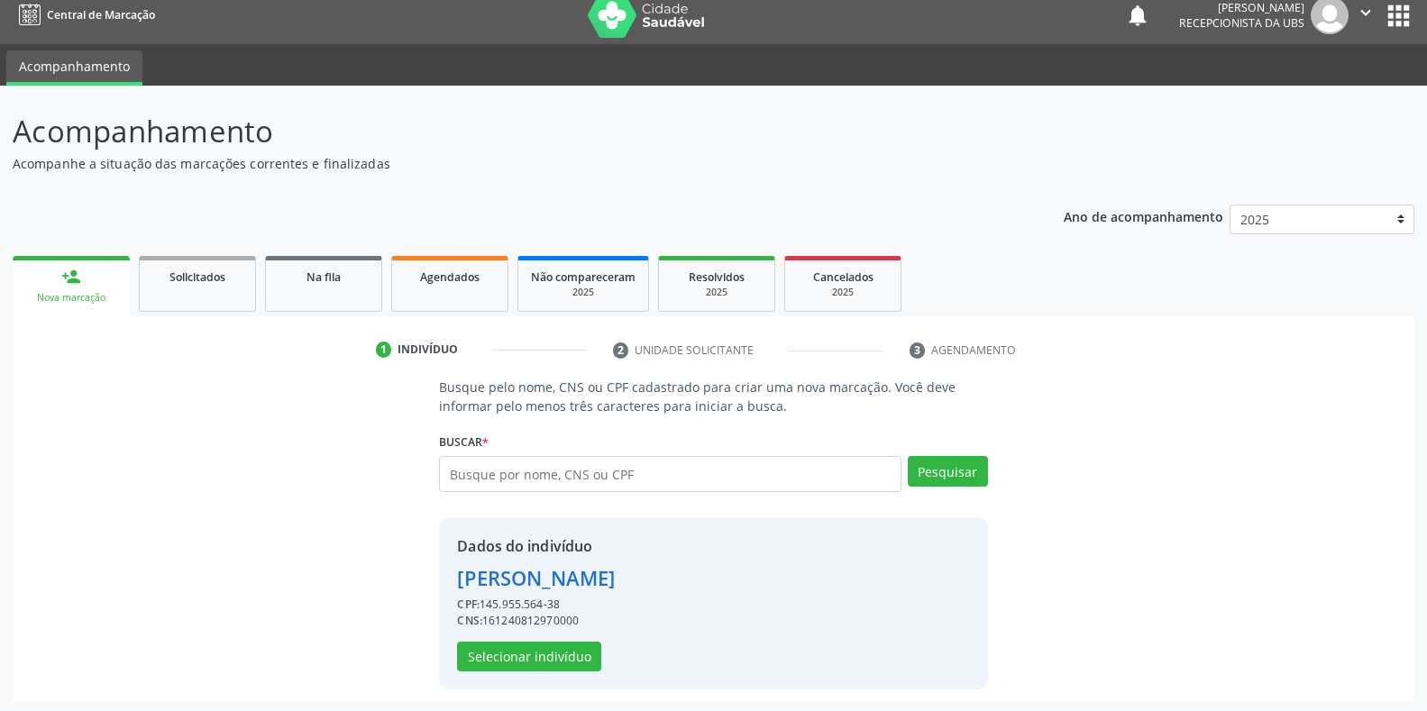
scroll to position [17, 0]
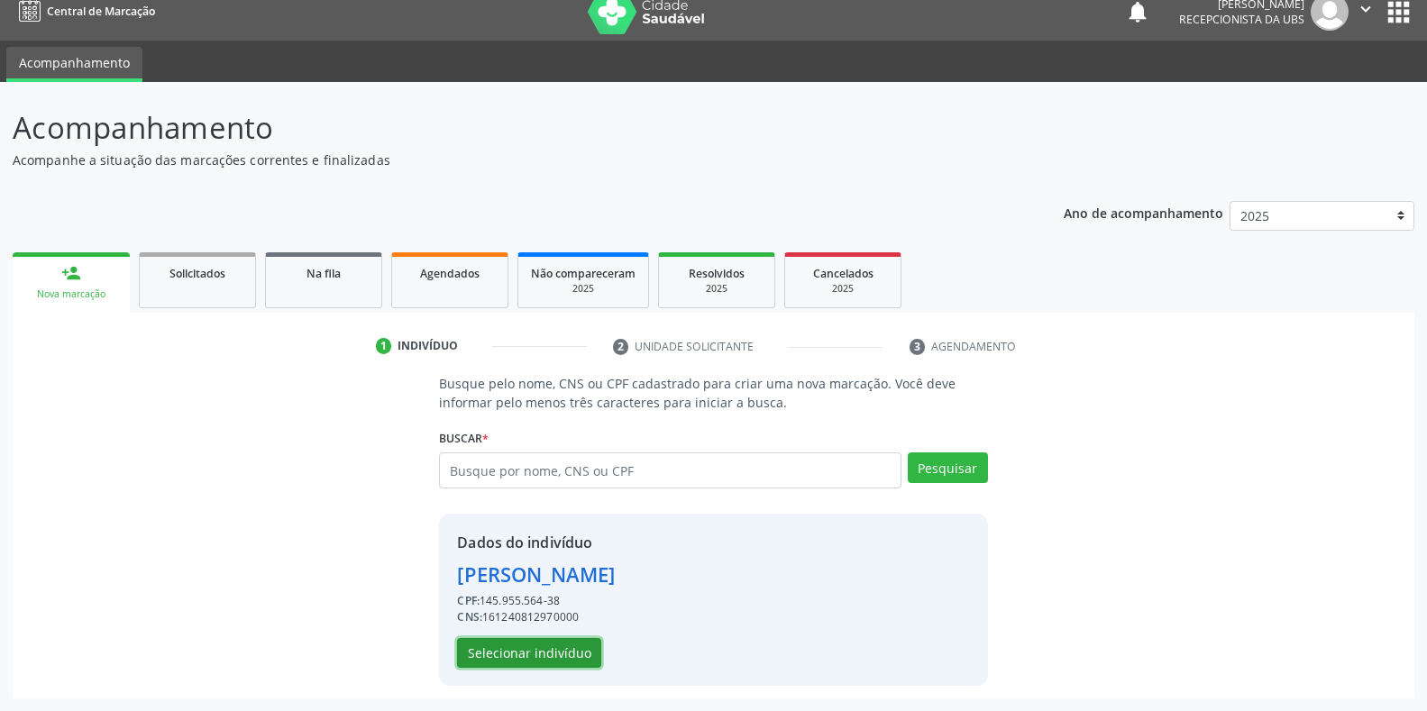
click at [571, 648] on button "Selecionar indivíduo" at bounding box center [529, 653] width 144 height 31
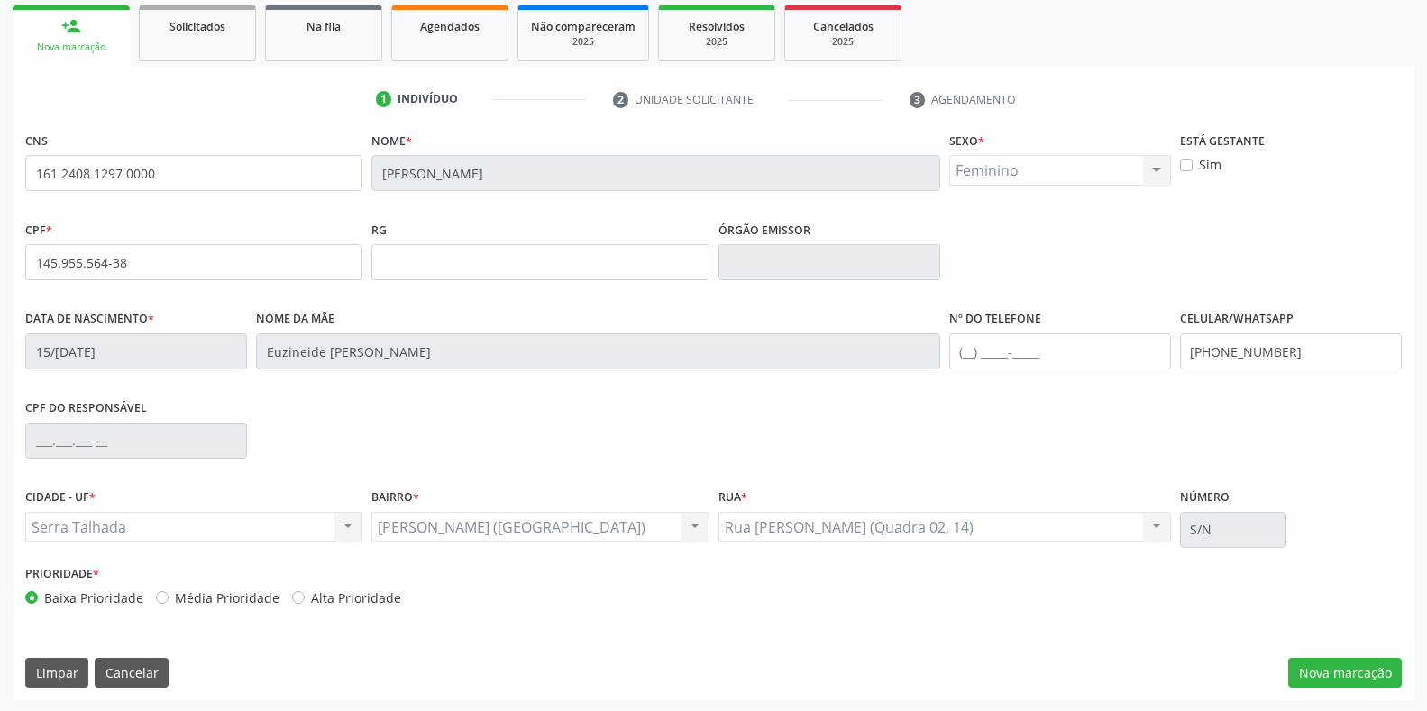
scroll to position [266, 0]
click at [1177, 162] on div "Está gestante Sim" at bounding box center [1290, 169] width 231 height 89
click at [1199, 162] on label "Sim" at bounding box center [1210, 162] width 23 height 19
click at [1184, 162] on input "Sim" at bounding box center [1186, 161] width 13 height 16
checkbox input "true"
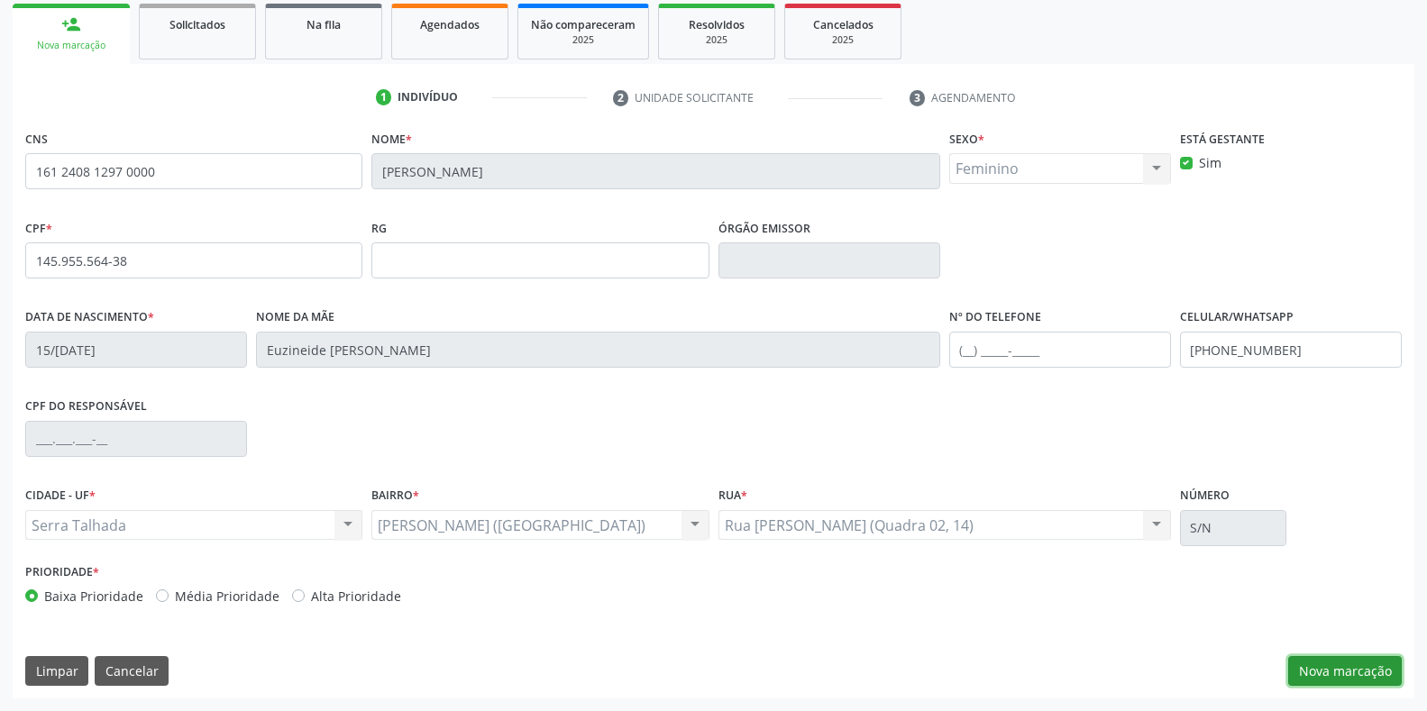
click at [1324, 669] on button "Nova marcação" at bounding box center [1345, 671] width 114 height 31
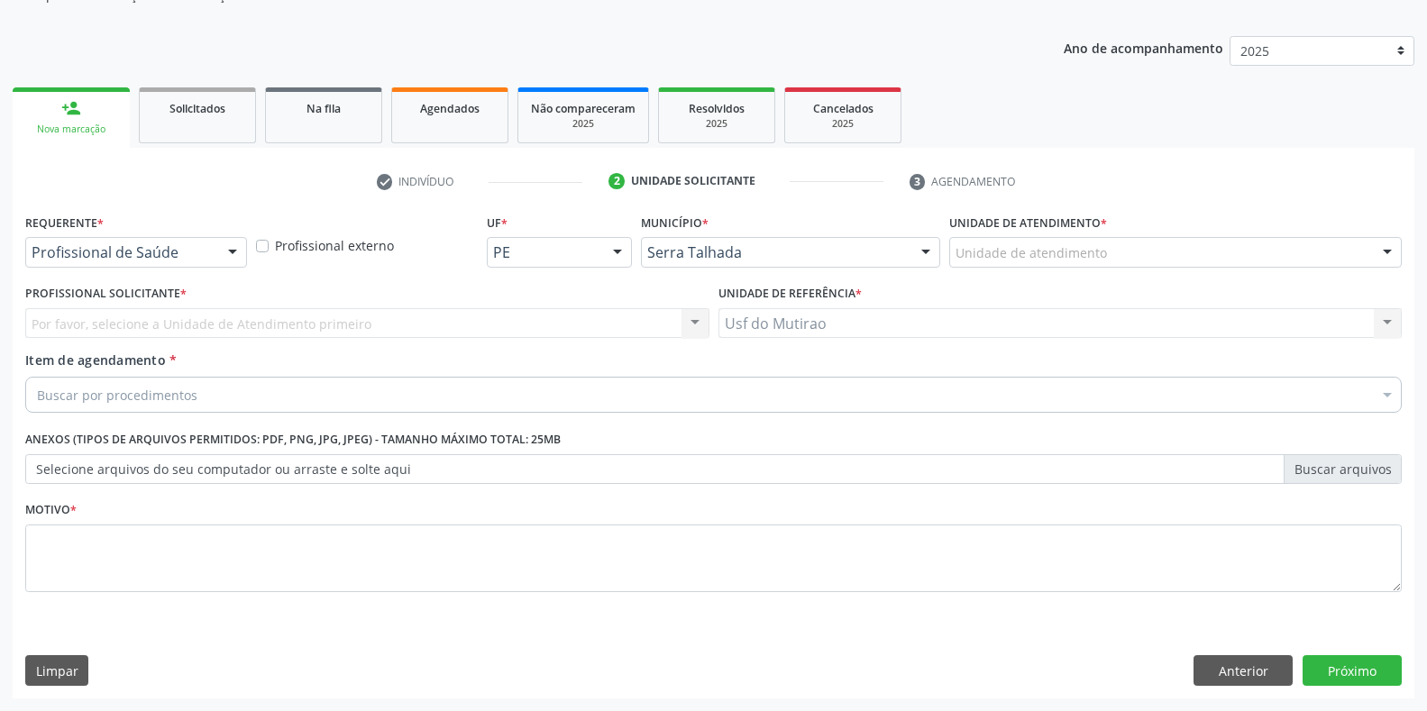
scroll to position [182, 0]
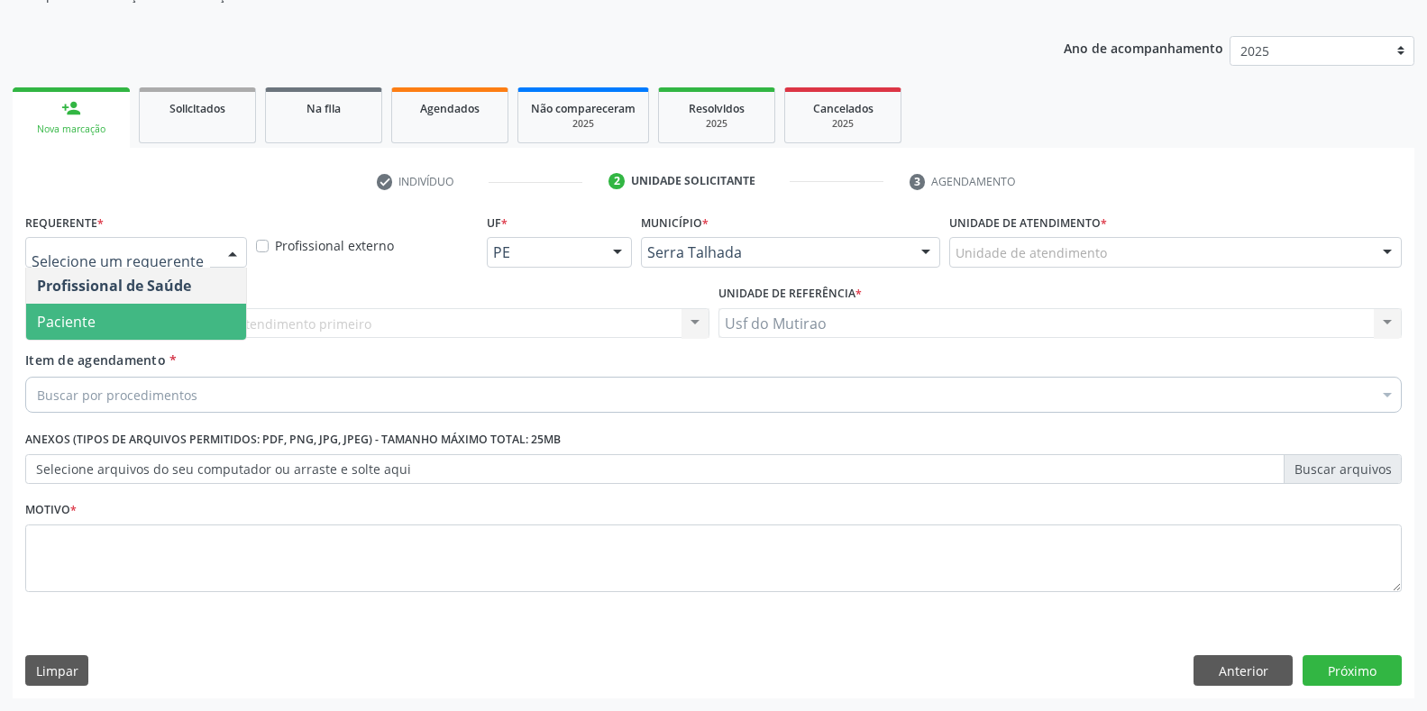
click at [77, 325] on span "Paciente" at bounding box center [66, 322] width 59 height 20
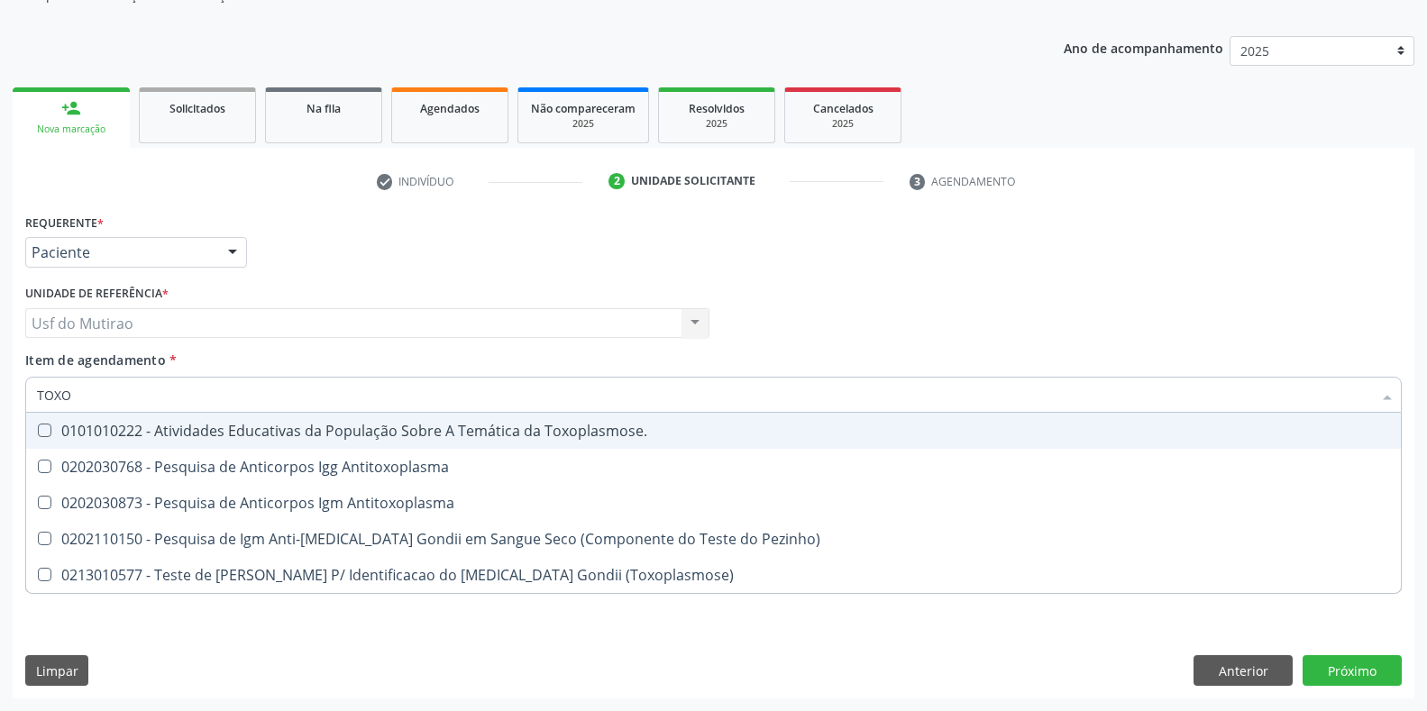
type input "TOXOP"
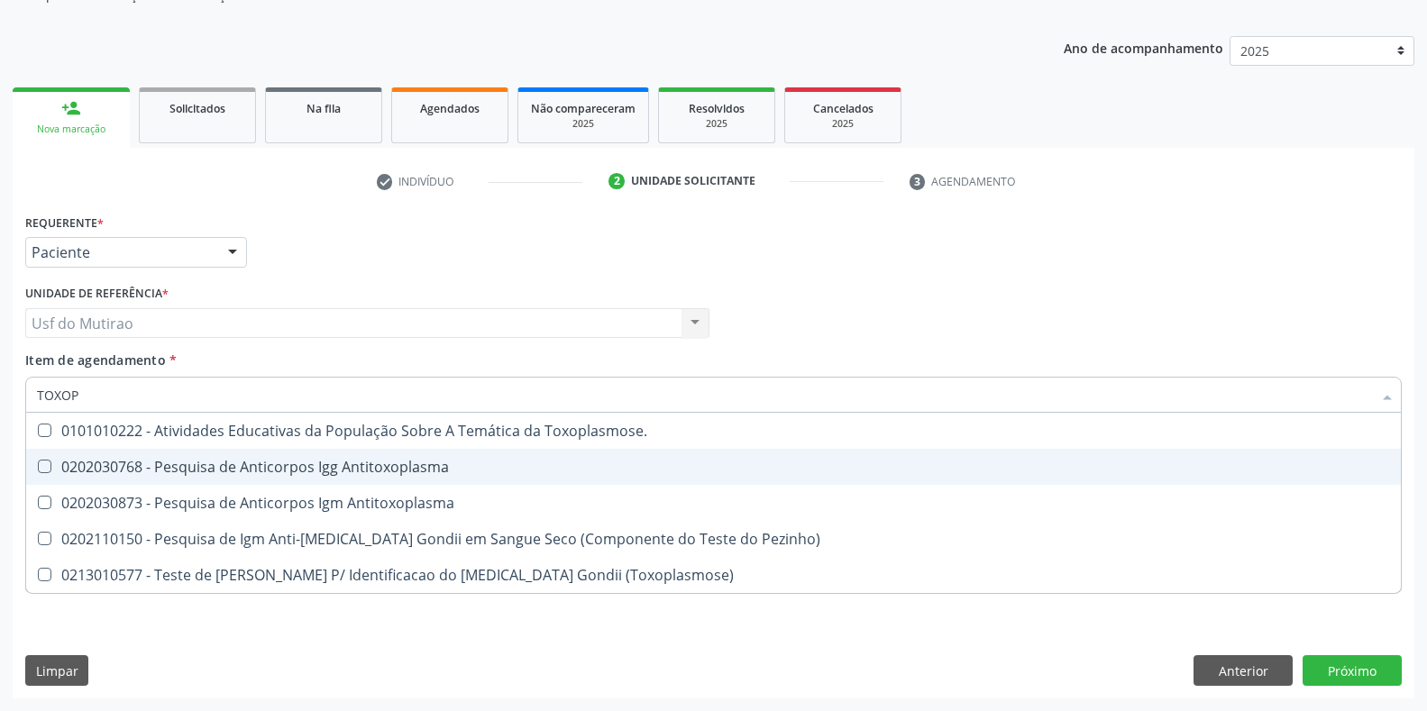
click at [214, 461] on div "0202030768 - Pesquisa de Anticorpos Igg Antitoxoplasma" at bounding box center [713, 467] width 1353 height 14
checkbox Antitoxoplasma "true"
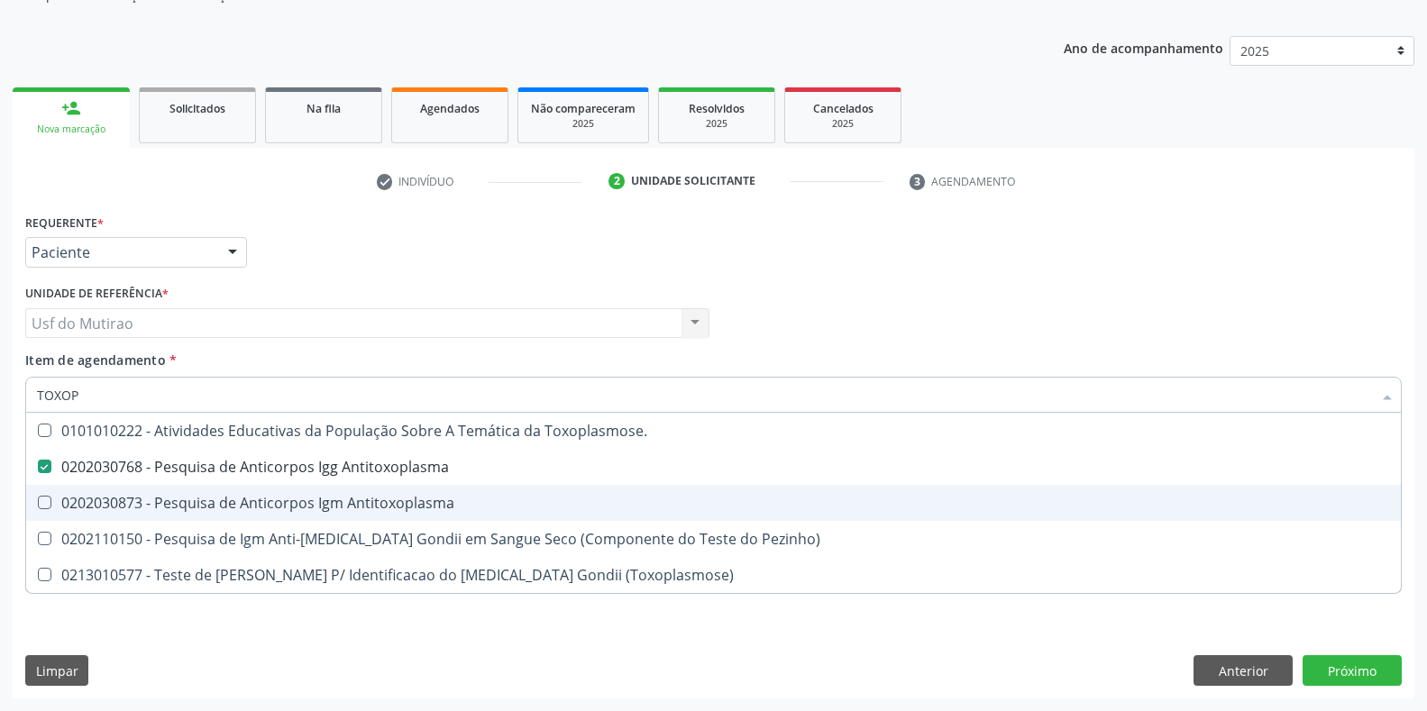
click at [224, 510] on div "0202030873 - Pesquisa de Anticorpos Igm Antitoxoplasma" at bounding box center [713, 503] width 1353 height 14
checkbox Antitoxoplasma "true"
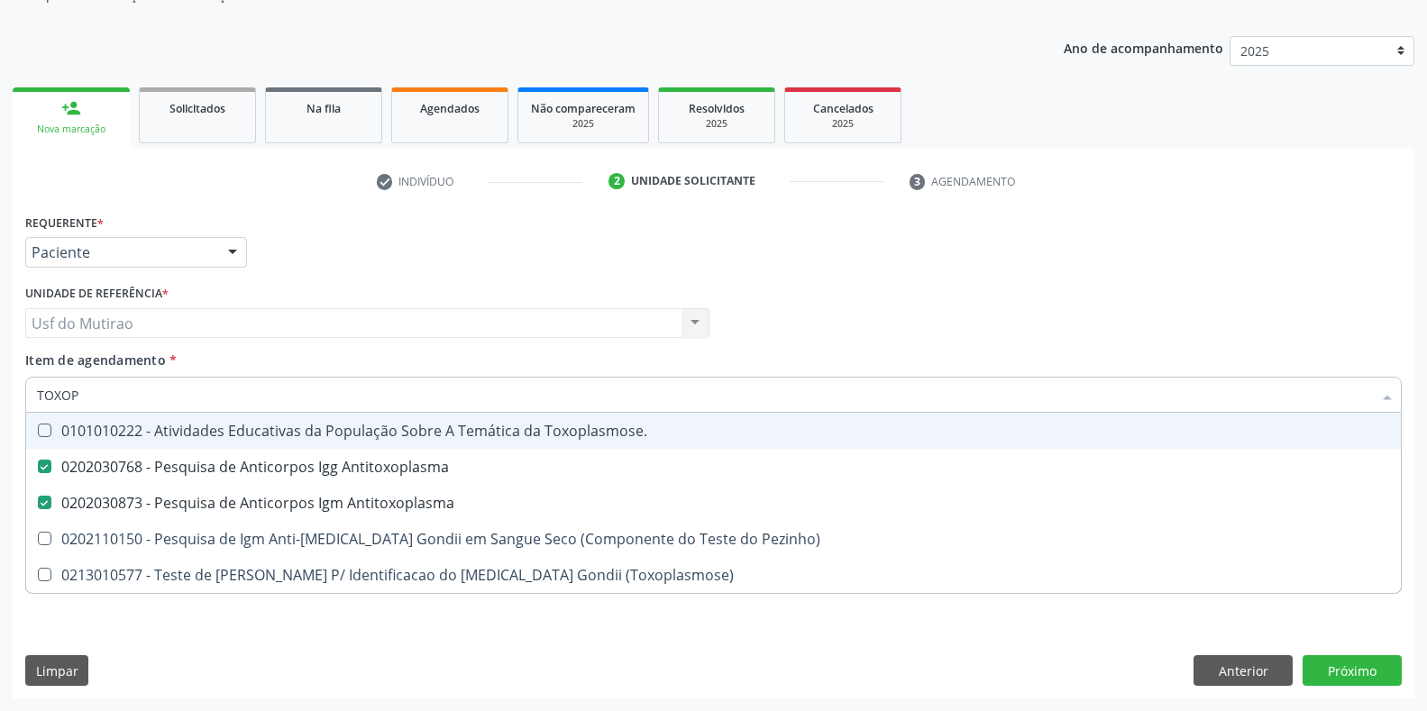
drag, startPoint x: 233, startPoint y: 404, endPoint x: 0, endPoint y: 404, distance: 232.5
click at [0, 404] on div "Acompanhamento Acompanhe a situação das marcações correntes e finalizadas Relat…" at bounding box center [713, 314] width 1427 height 794
type input "CITOM"
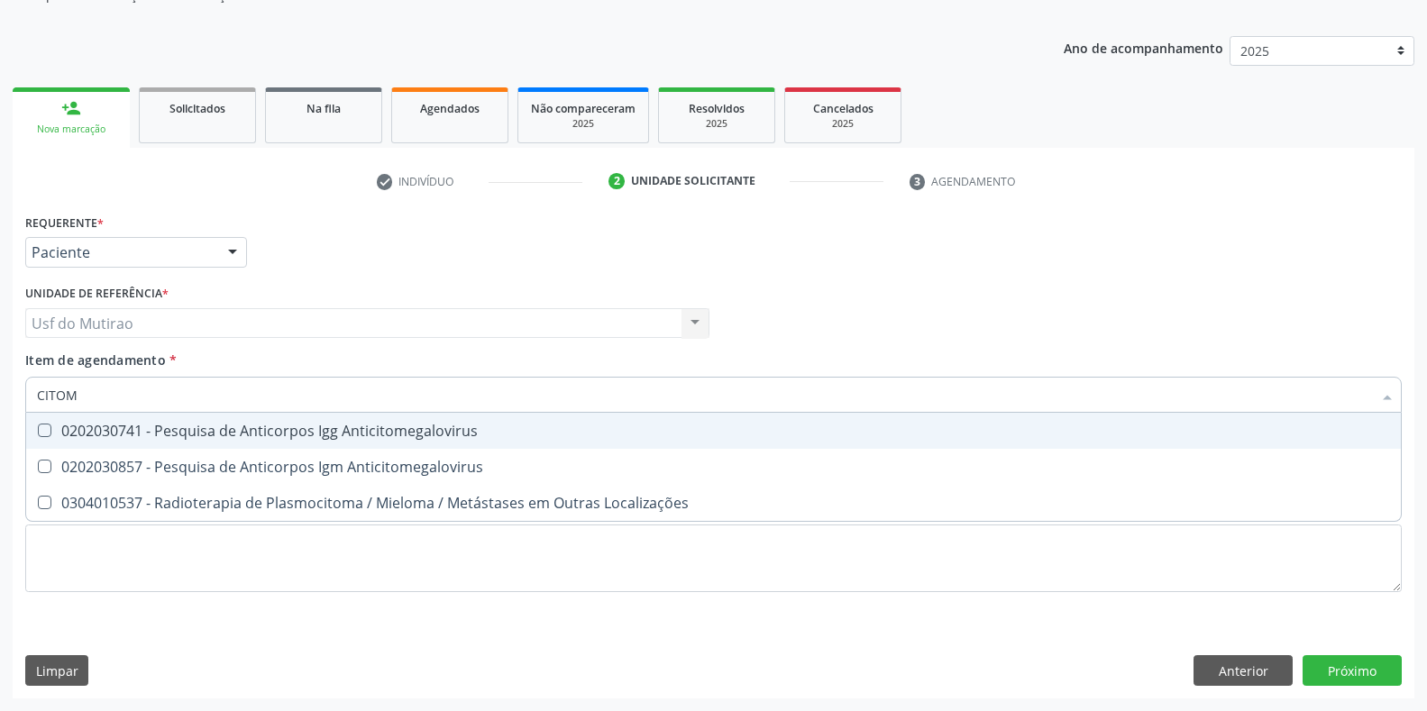
checkbox Anticitomegalovirus "false"
checkbox Localizações "false"
type input "CITOME"
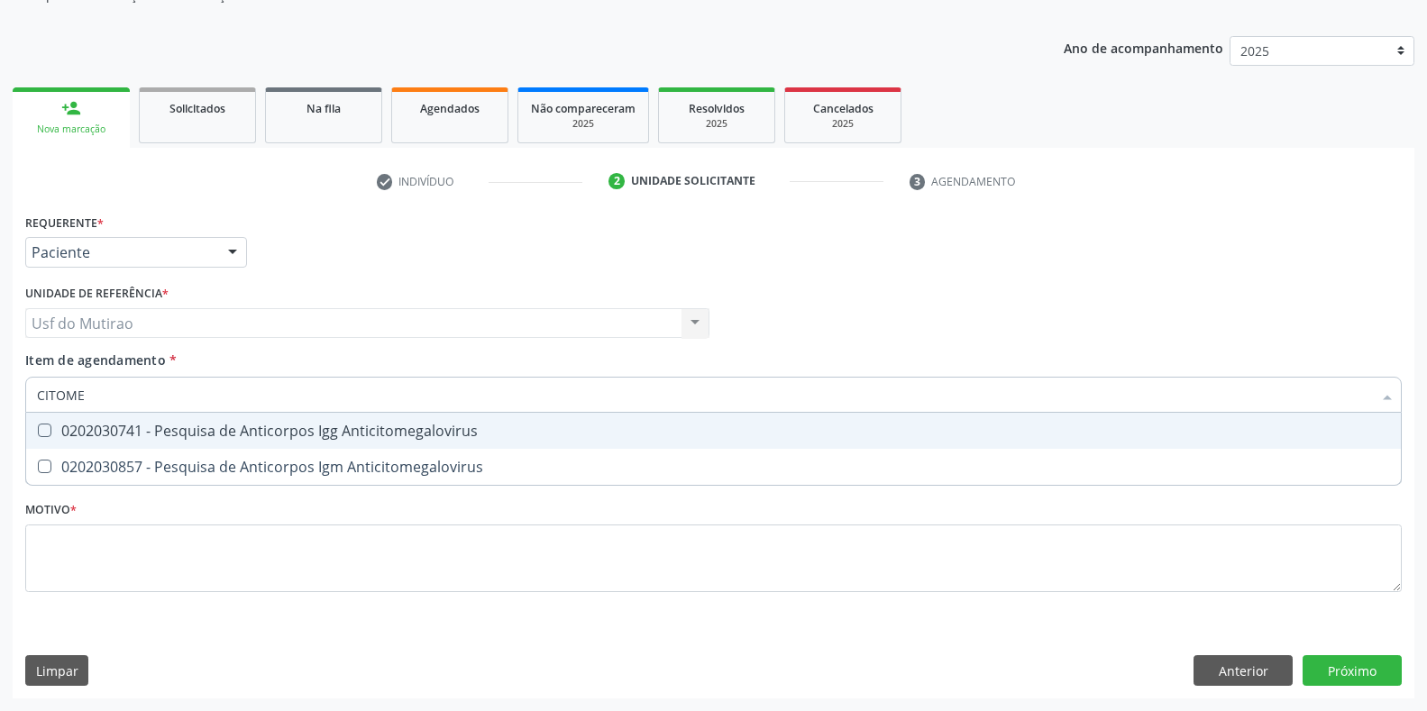
click at [119, 434] on div "0202030741 - Pesquisa de Anticorpos Igg Anticitomegalovirus" at bounding box center [713, 431] width 1353 height 14
checkbox Anticitomegalovirus "true"
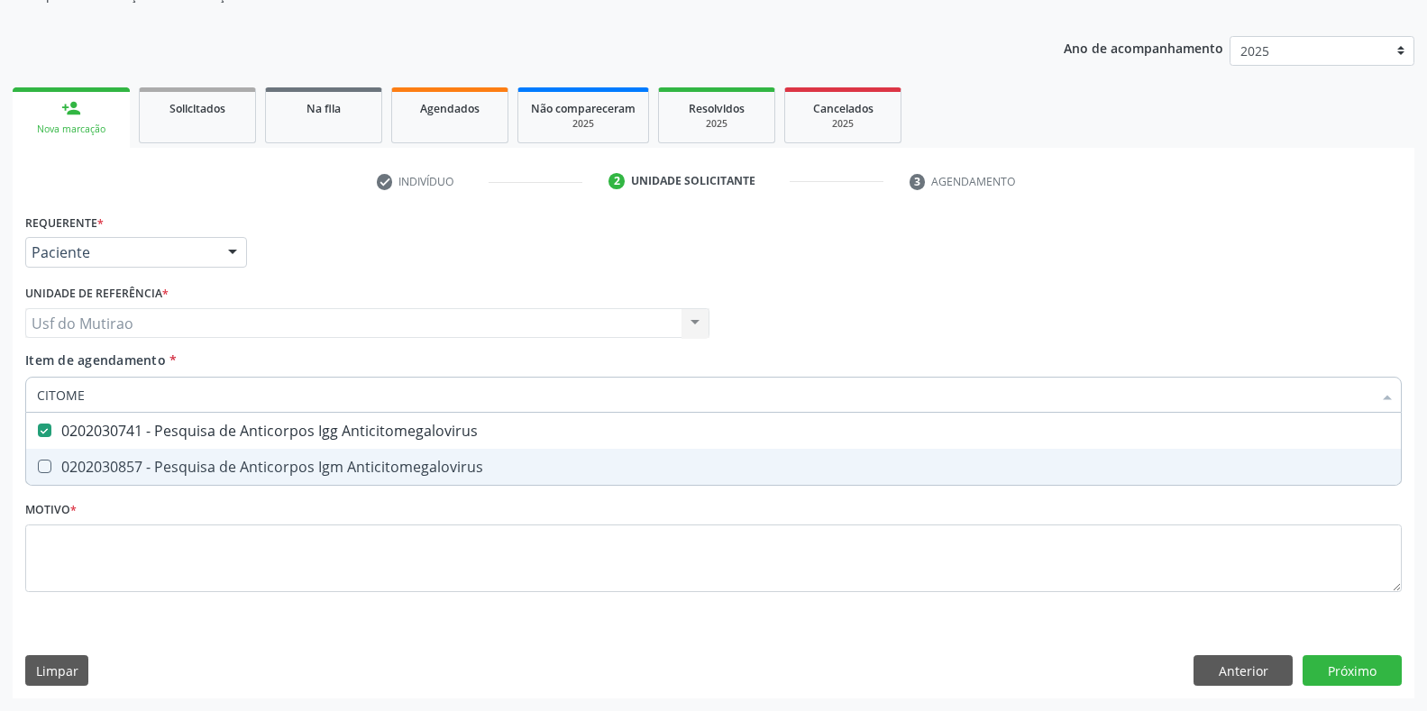
click at [118, 455] on span "0202030857 - Pesquisa de Anticorpos Igm Anticitomegalovirus" at bounding box center [713, 467] width 1375 height 36
checkbox Anticitomegalovirus "true"
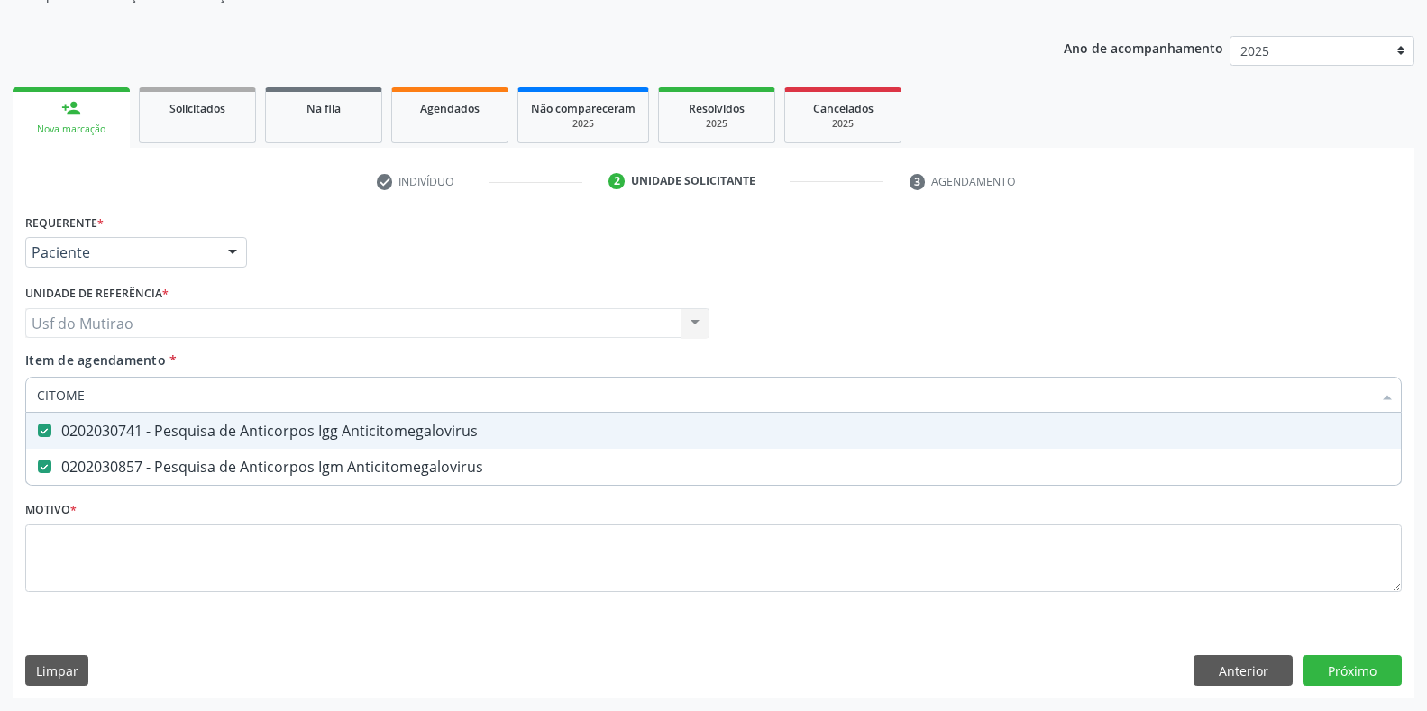
drag, startPoint x: 139, startPoint y: 391, endPoint x: 0, endPoint y: 392, distance: 138.8
click at [0, 392] on div "Acompanhamento Acompanhe a situação das marcações correntes e finalizadas Relat…" at bounding box center [713, 314] width 1427 height 794
type input "CU"
checkbox Anticitomegalovirus "false"
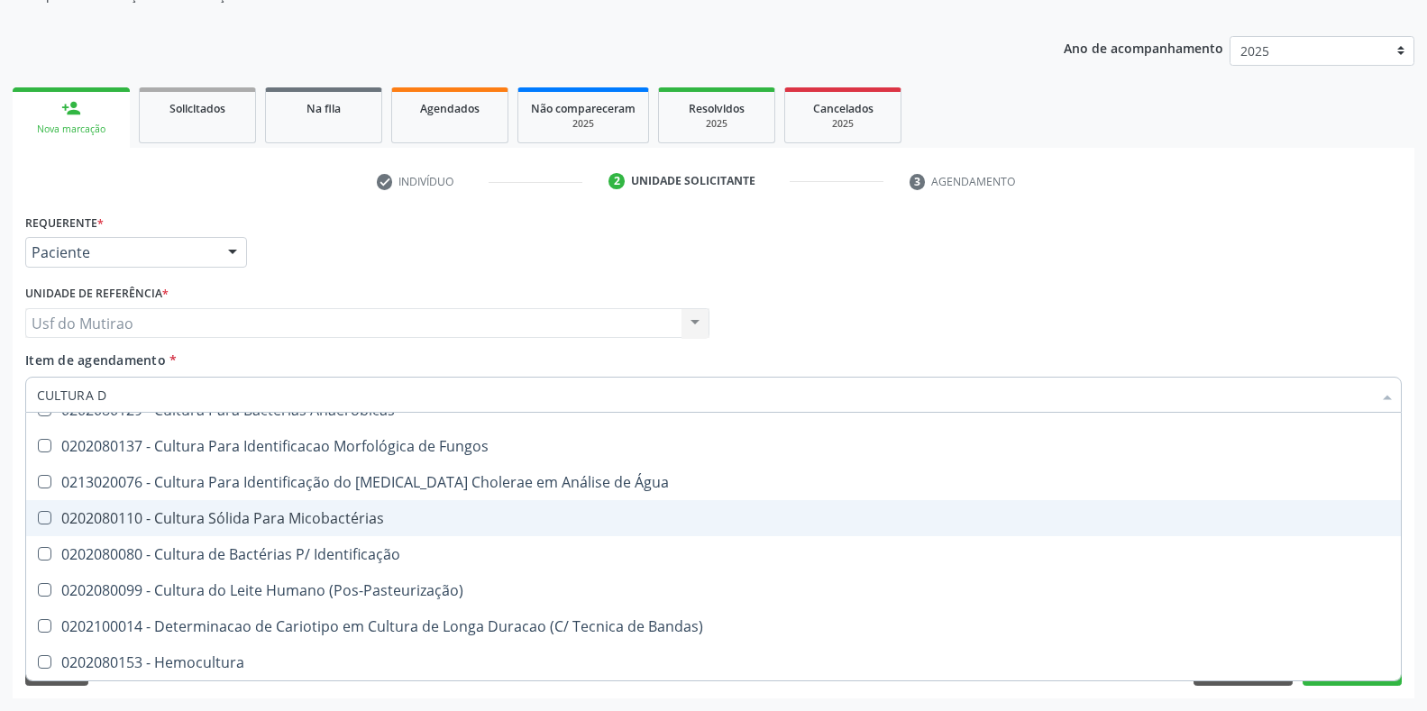
scroll to position [0, 0]
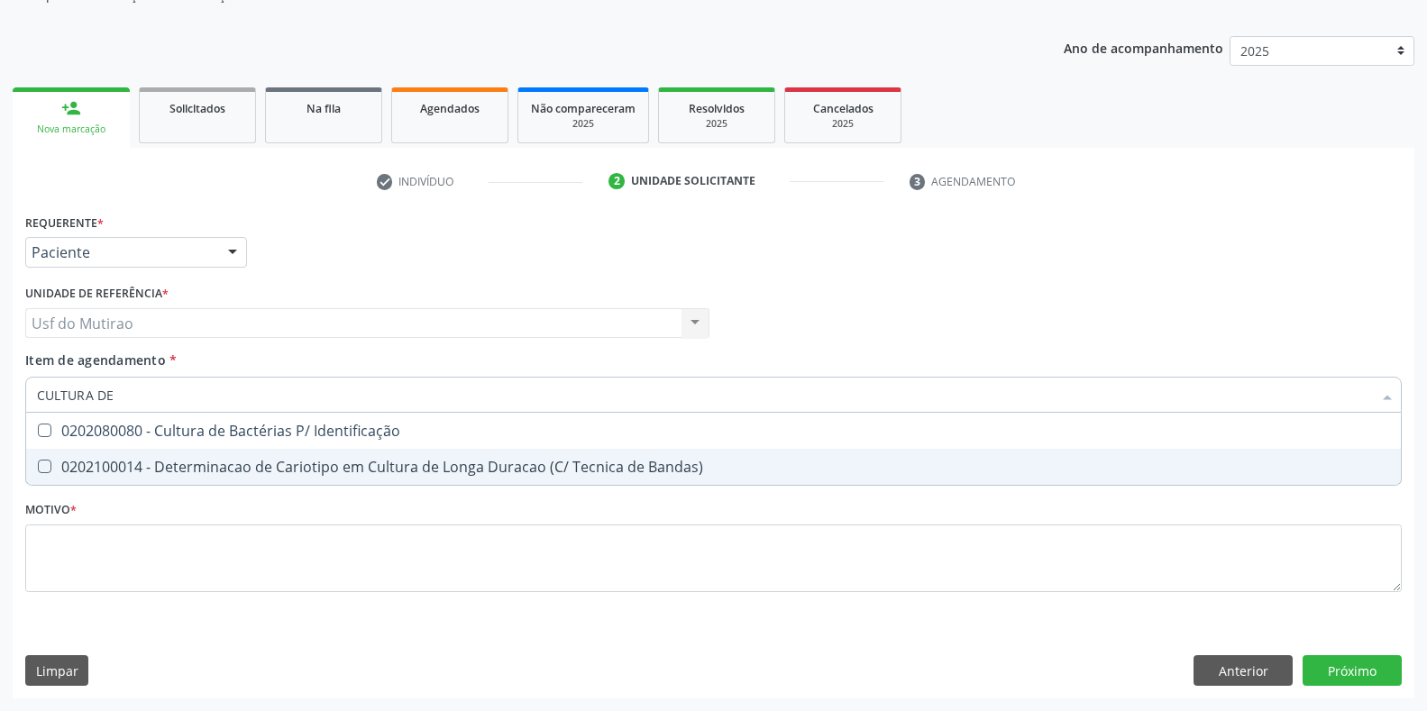
type input "CULTURA DE"
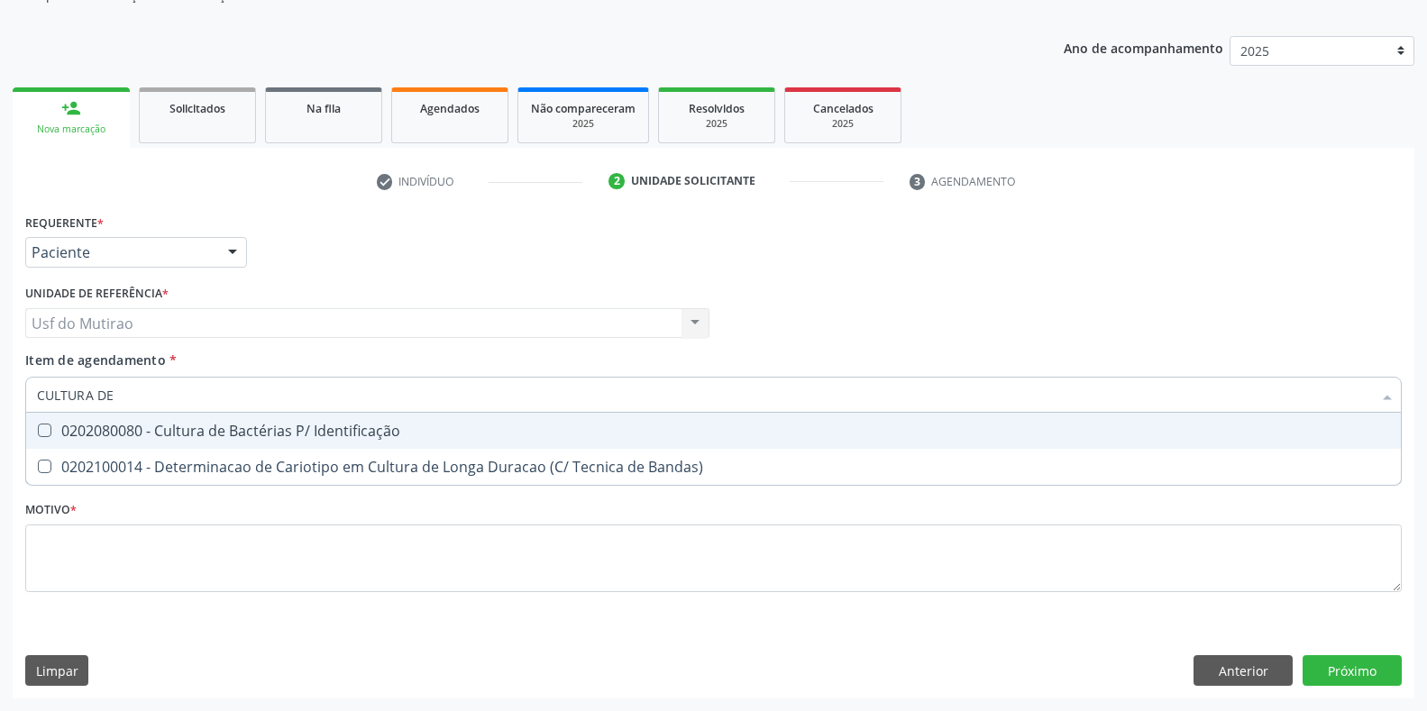
click at [187, 434] on div "0202080080 - Cultura de Bactérias P/ Identificação" at bounding box center [713, 431] width 1353 height 14
checkbox Identificação "true"
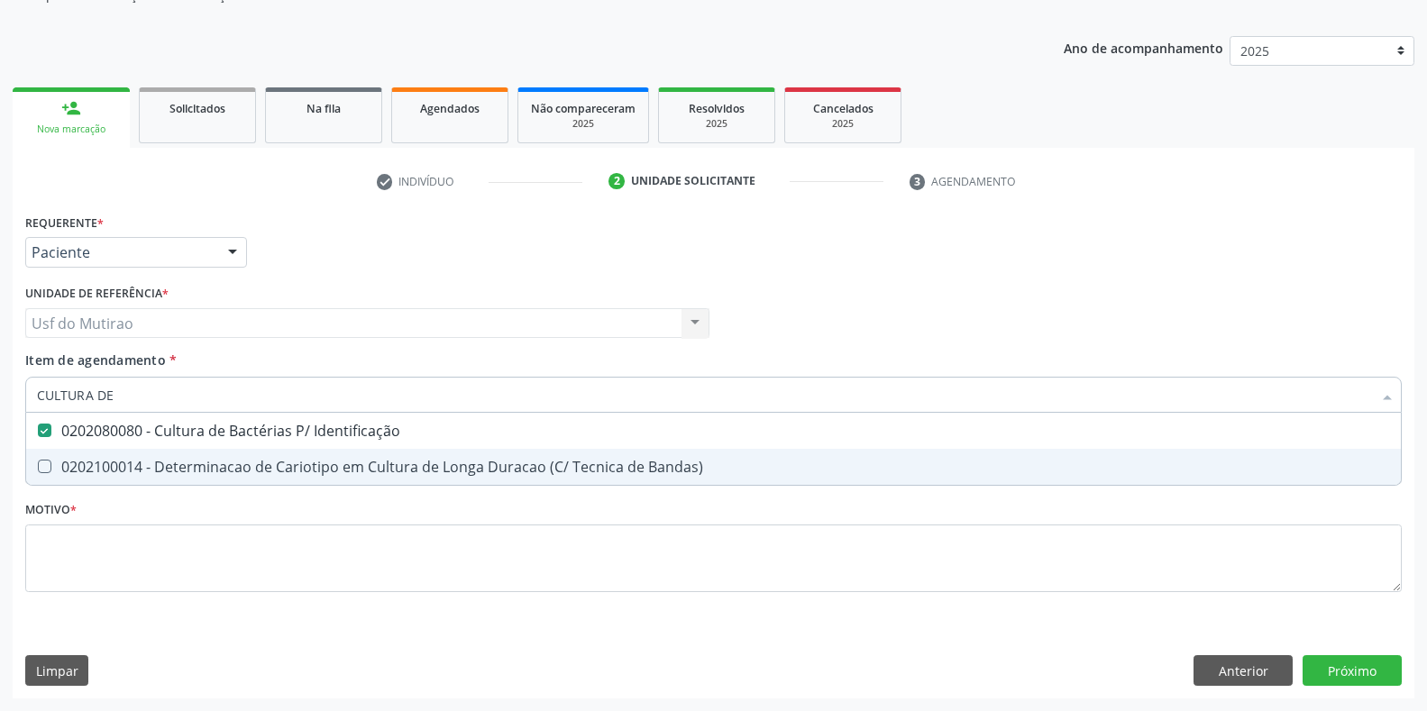
type input "CULTURA DE"
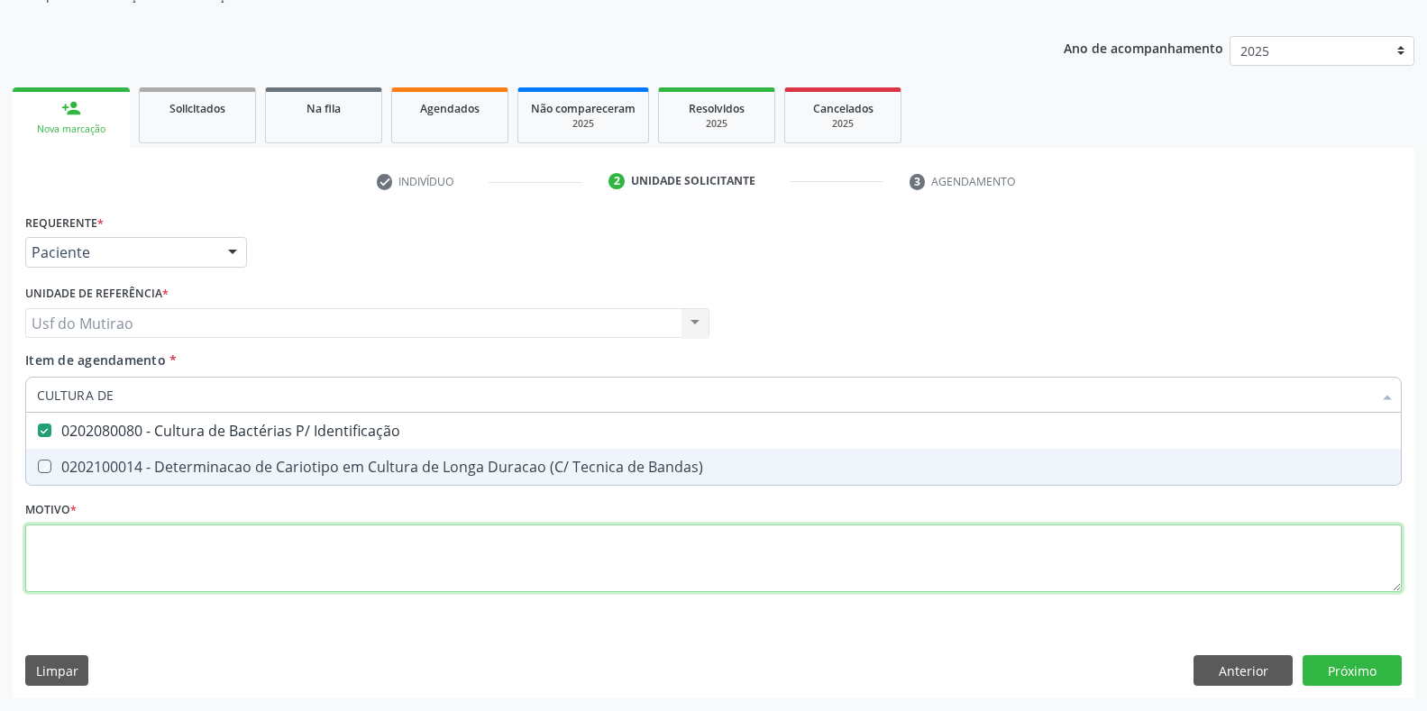
click at [164, 575] on div "Requerente * Paciente Profissional de Saúde Paciente Nenhum resultado encontrad…" at bounding box center [713, 413] width 1376 height 408
checkbox Bandas\) "true"
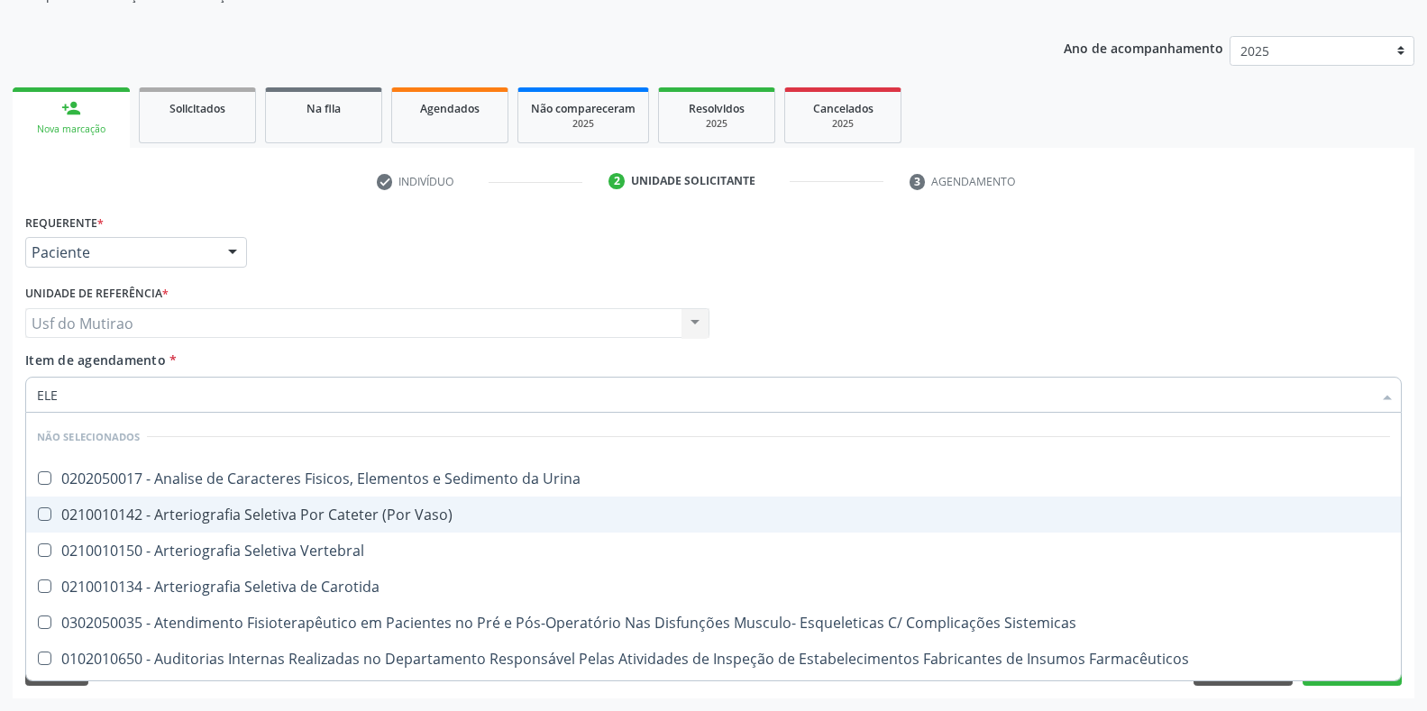
type input "ELET"
checkbox Urina "false"
checkbox Vaso\) "false"
checkbox Vertebral "false"
checkbox Carotida "false"
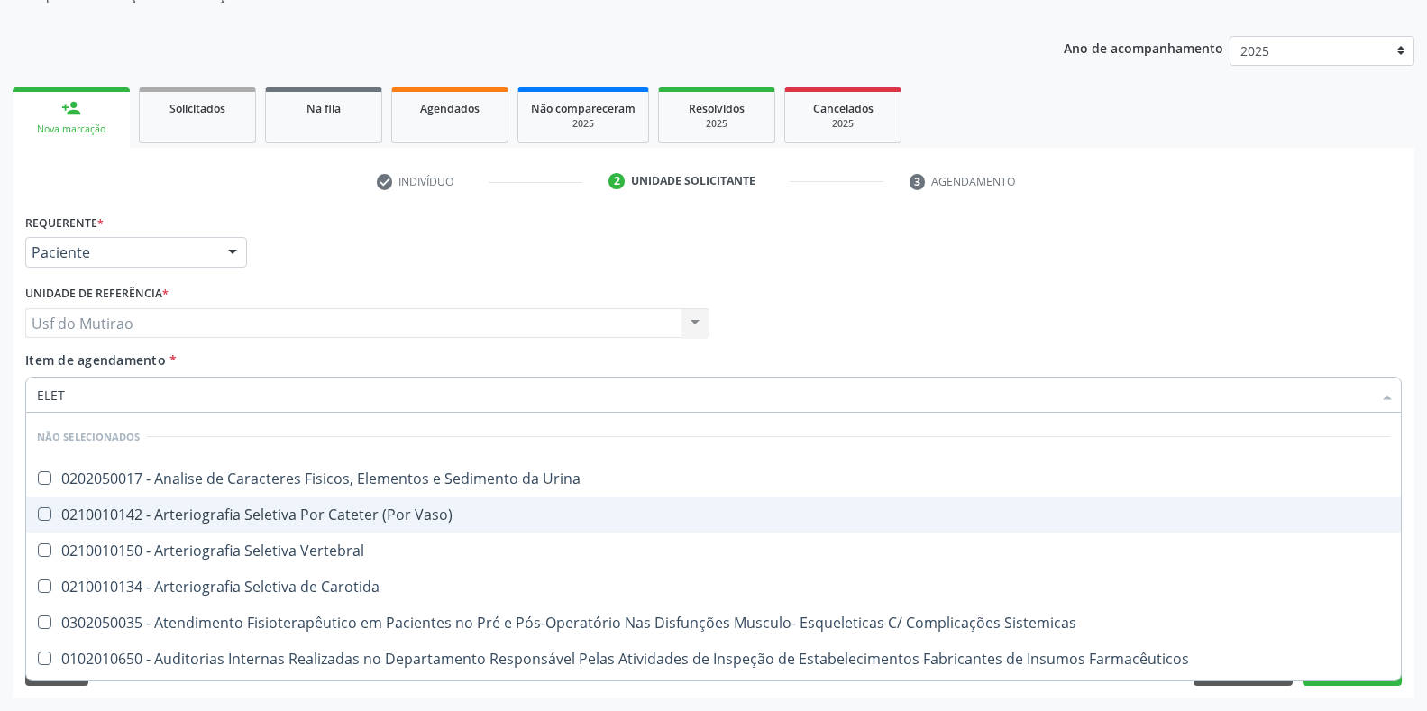
checkbox Sistemicas "false"
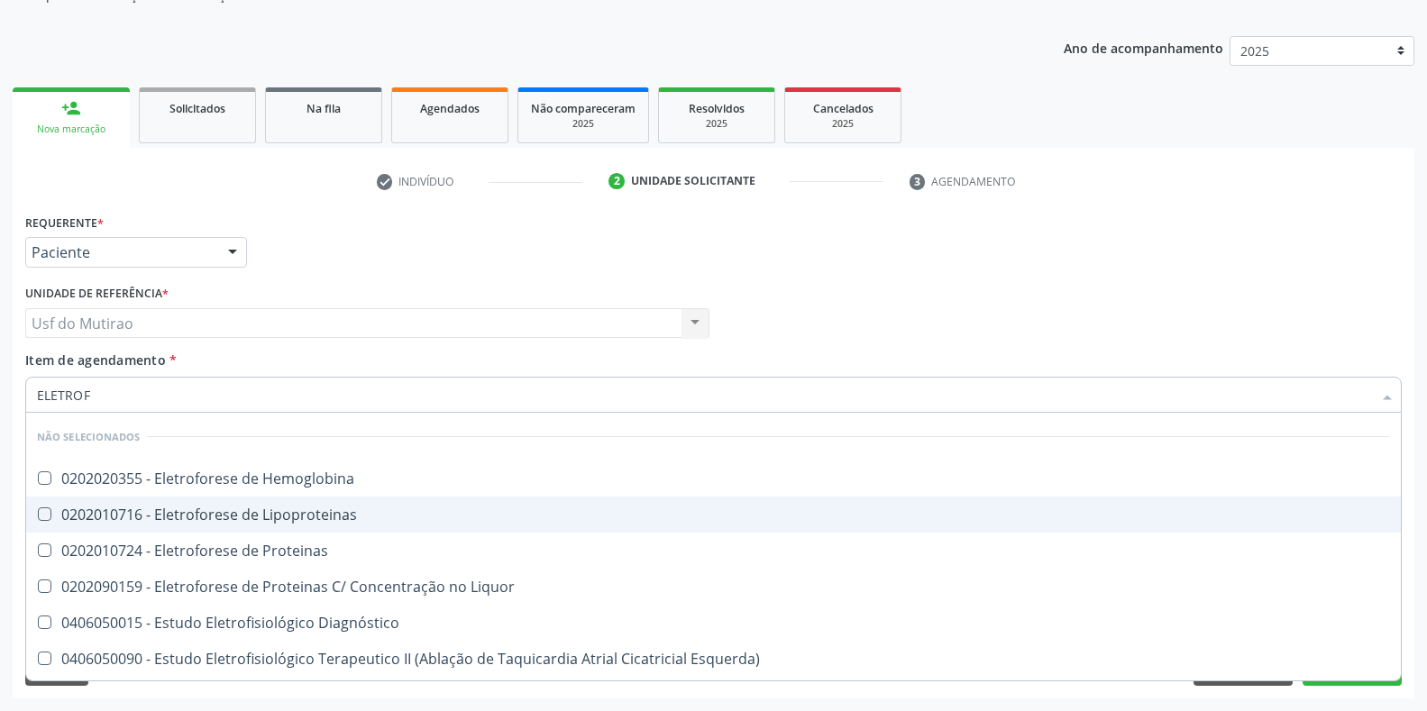
type input "ELETROFO"
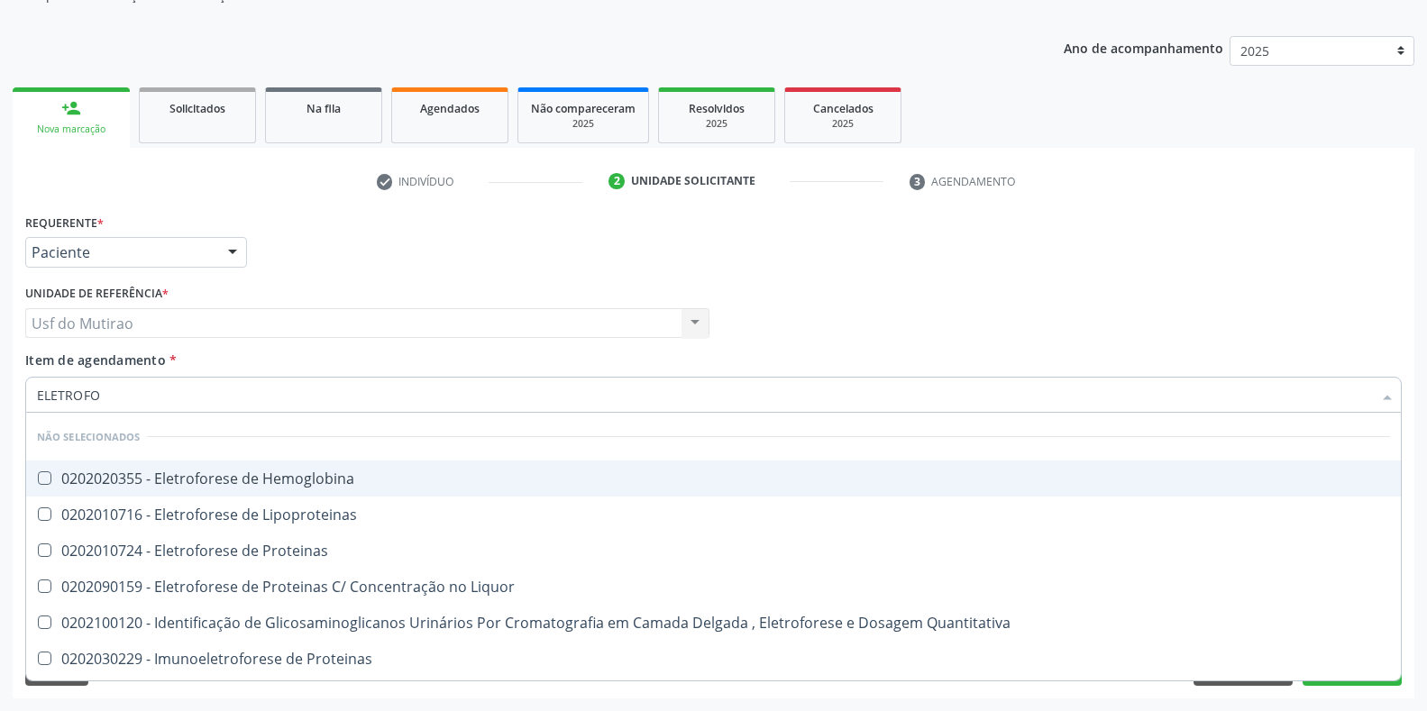
click at [233, 486] on div "0202020355 - Eletroforese de Hemoglobina" at bounding box center [713, 478] width 1353 height 14
checkbox Hemoglobina "true"
click at [804, 323] on div "Profissional Solicitante Por favor, selecione a Unidade de Atendimento primeiro…" at bounding box center [713, 315] width 1385 height 70
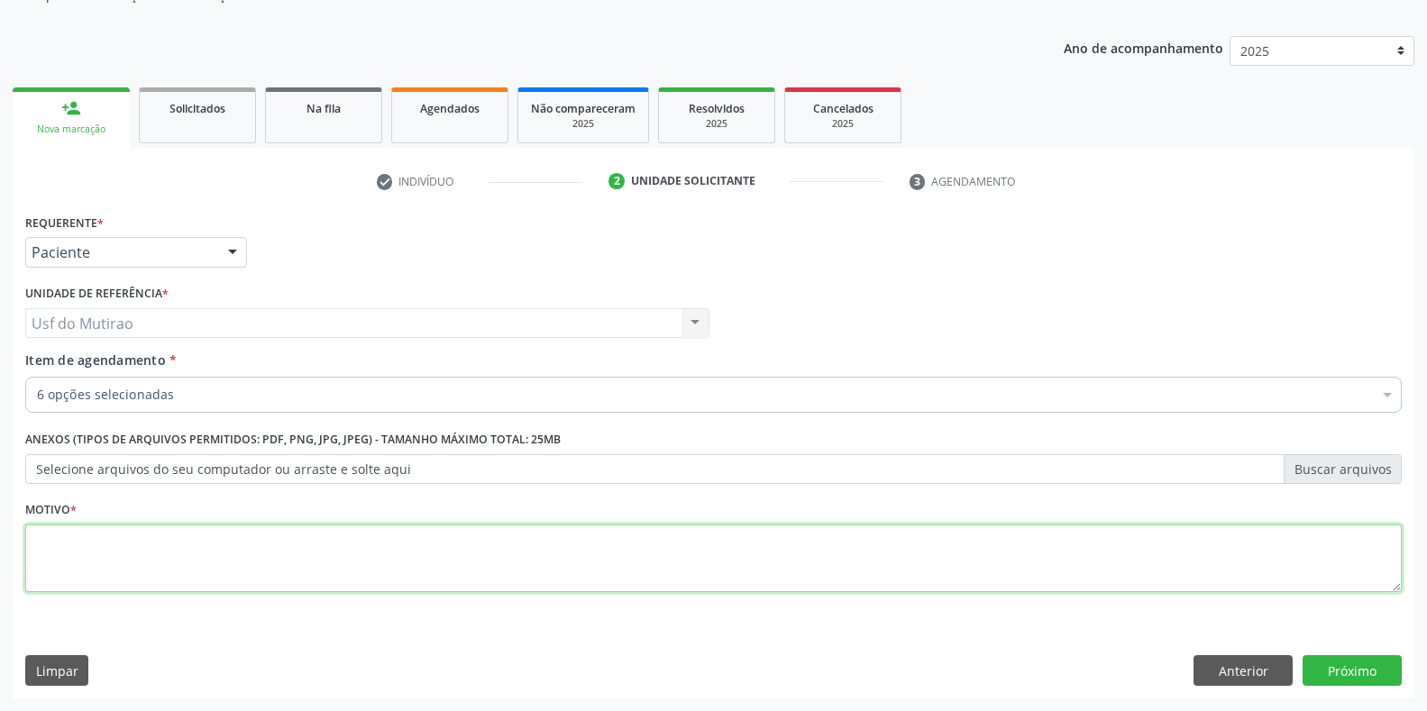
click at [426, 553] on textarea at bounding box center [713, 559] width 1376 height 69
type textarea "."
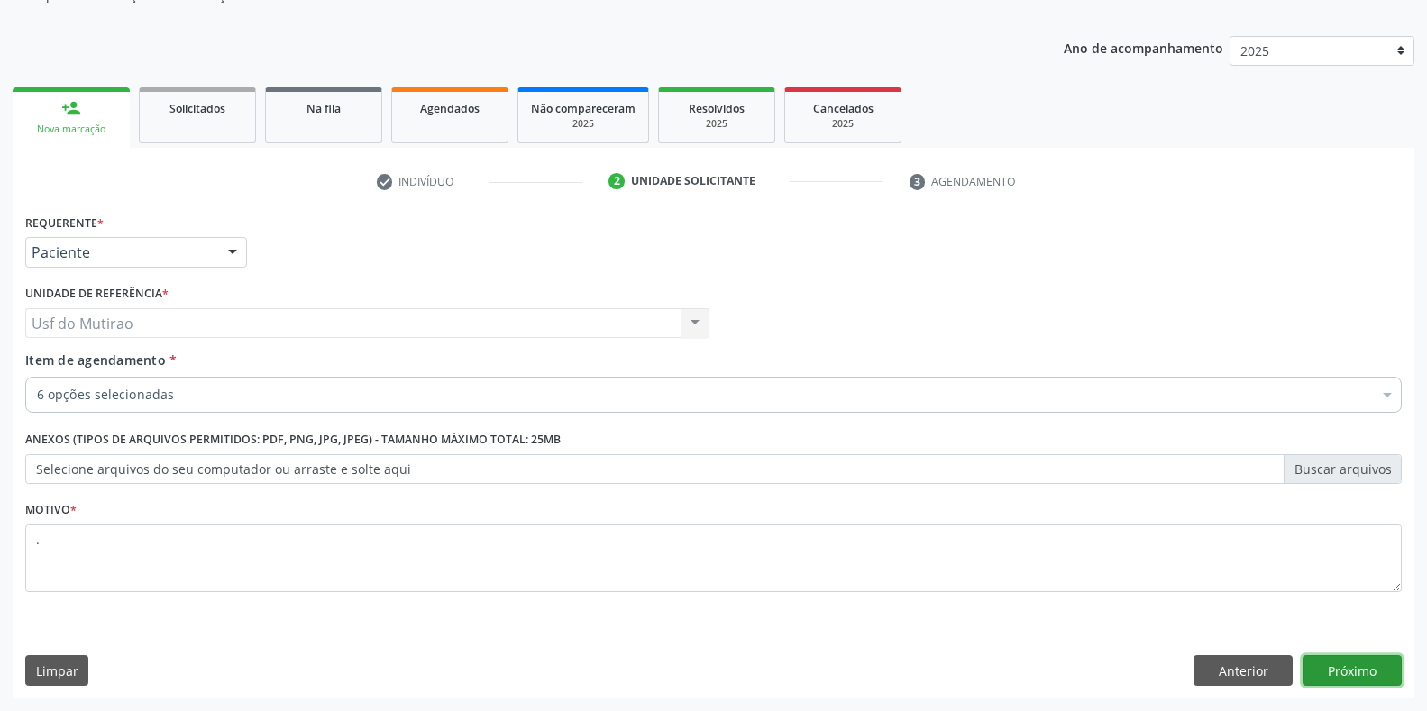
click at [1328, 668] on button "Próximo" at bounding box center [1351, 670] width 99 height 31
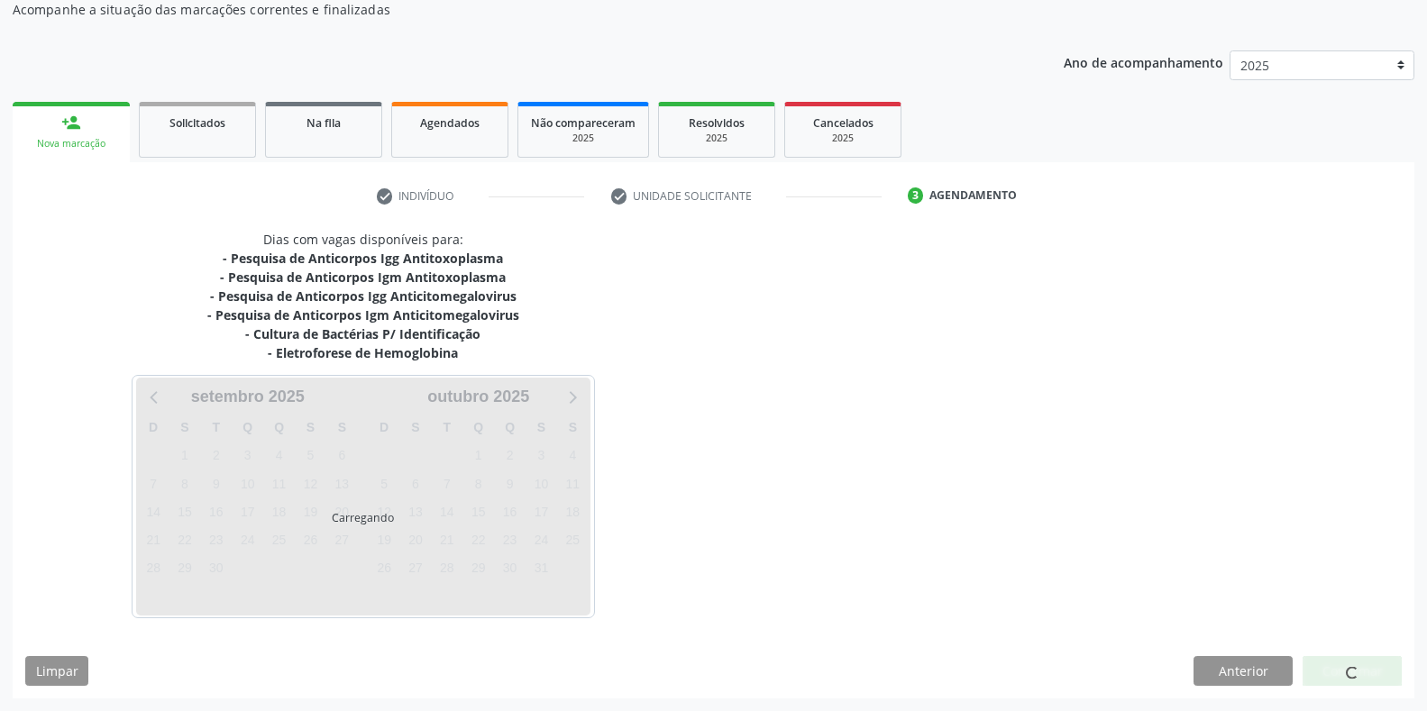
scroll to position [168, 0]
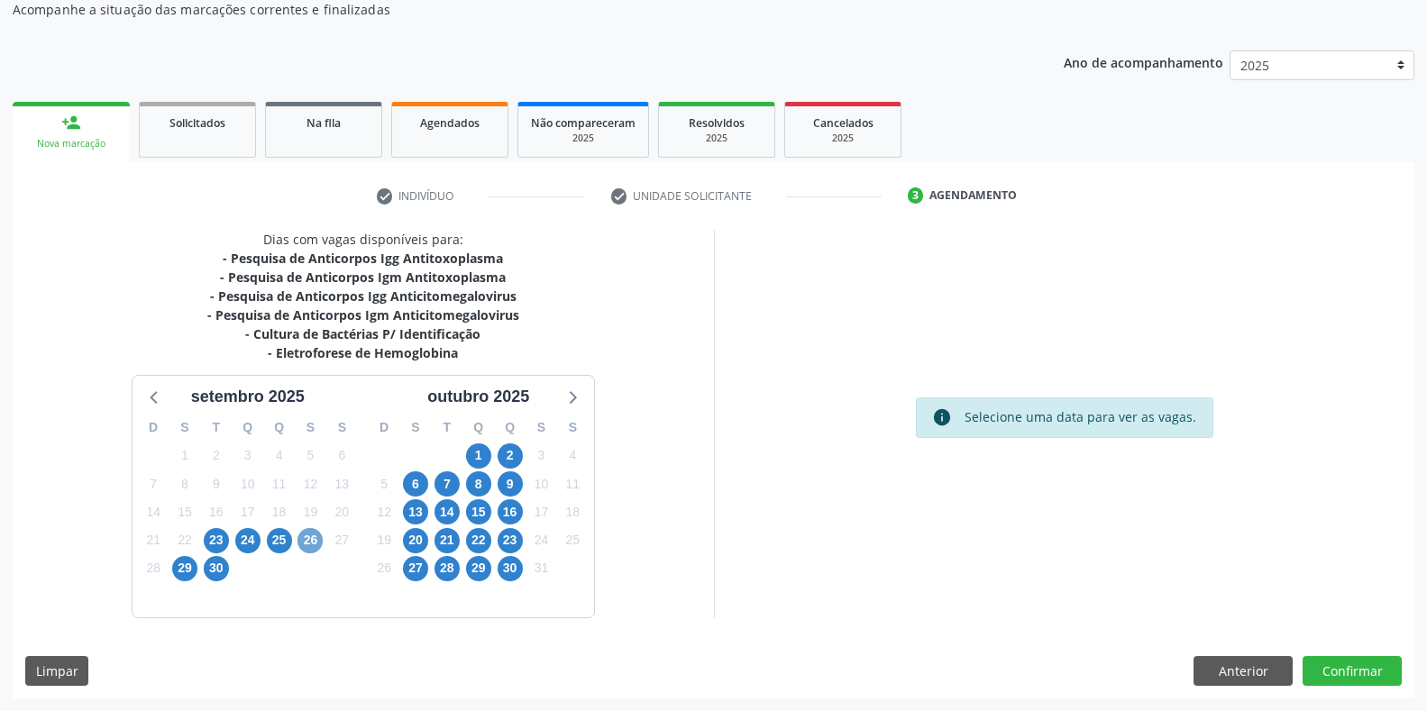
click at [315, 537] on span "26" at bounding box center [309, 540] width 25 height 25
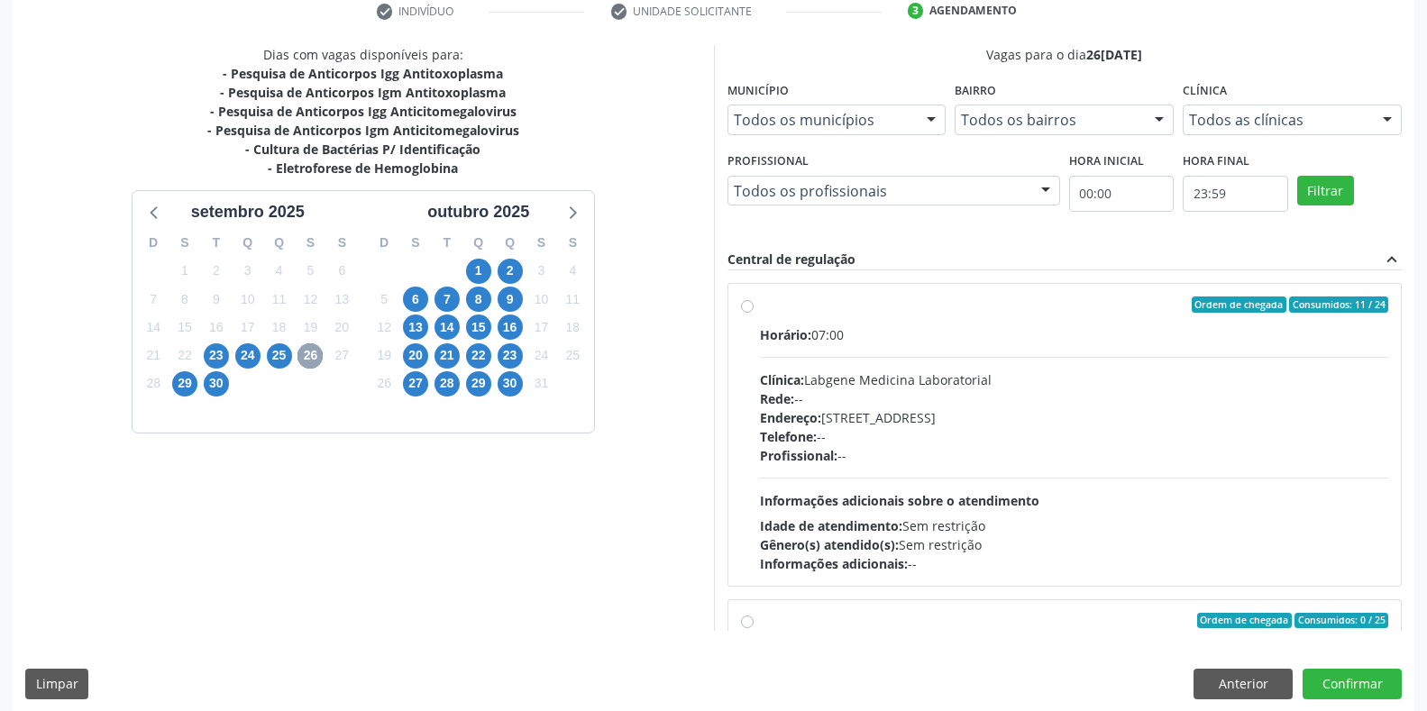
scroll to position [366, 0]
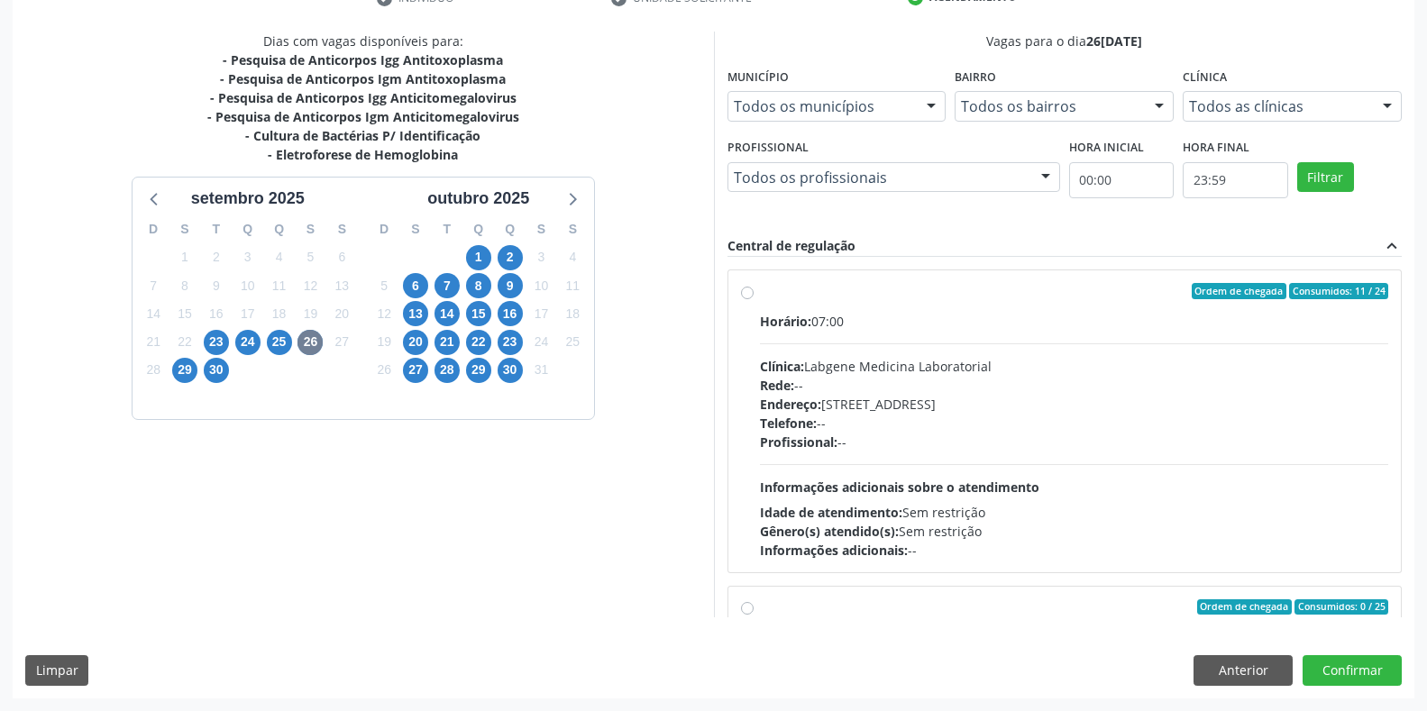
click at [809, 355] on div "Horário: 07:00 Clínica: Labgene Medicina Laboratorial Rede: -- Endereço: [STREE…" at bounding box center [1074, 436] width 629 height 248
click at [754, 299] on input "Ordem de chegada Consumidos: 11 / 24 Horário: 07:00 Clínica: Labgene Medicina L…" at bounding box center [747, 291] width 13 height 16
radio input "true"
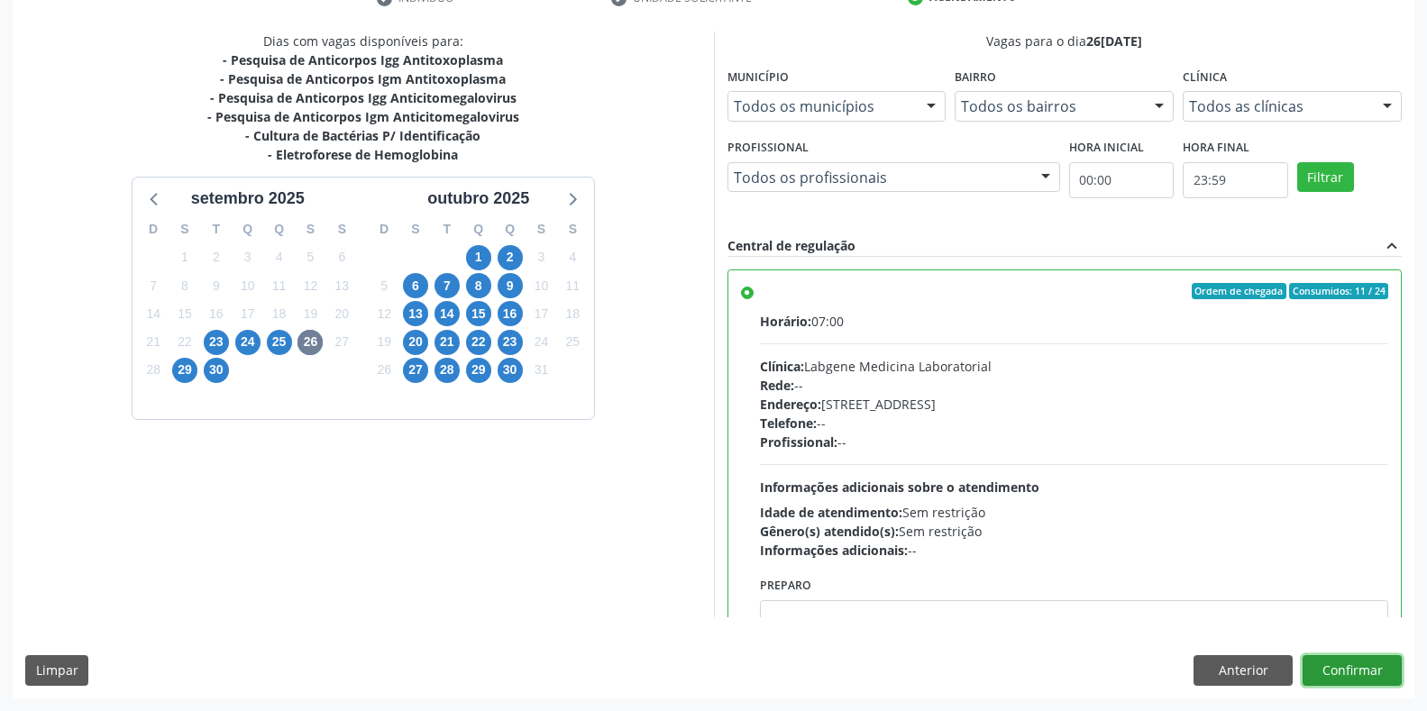
click at [1322, 663] on button "Confirmar" at bounding box center [1351, 670] width 99 height 31
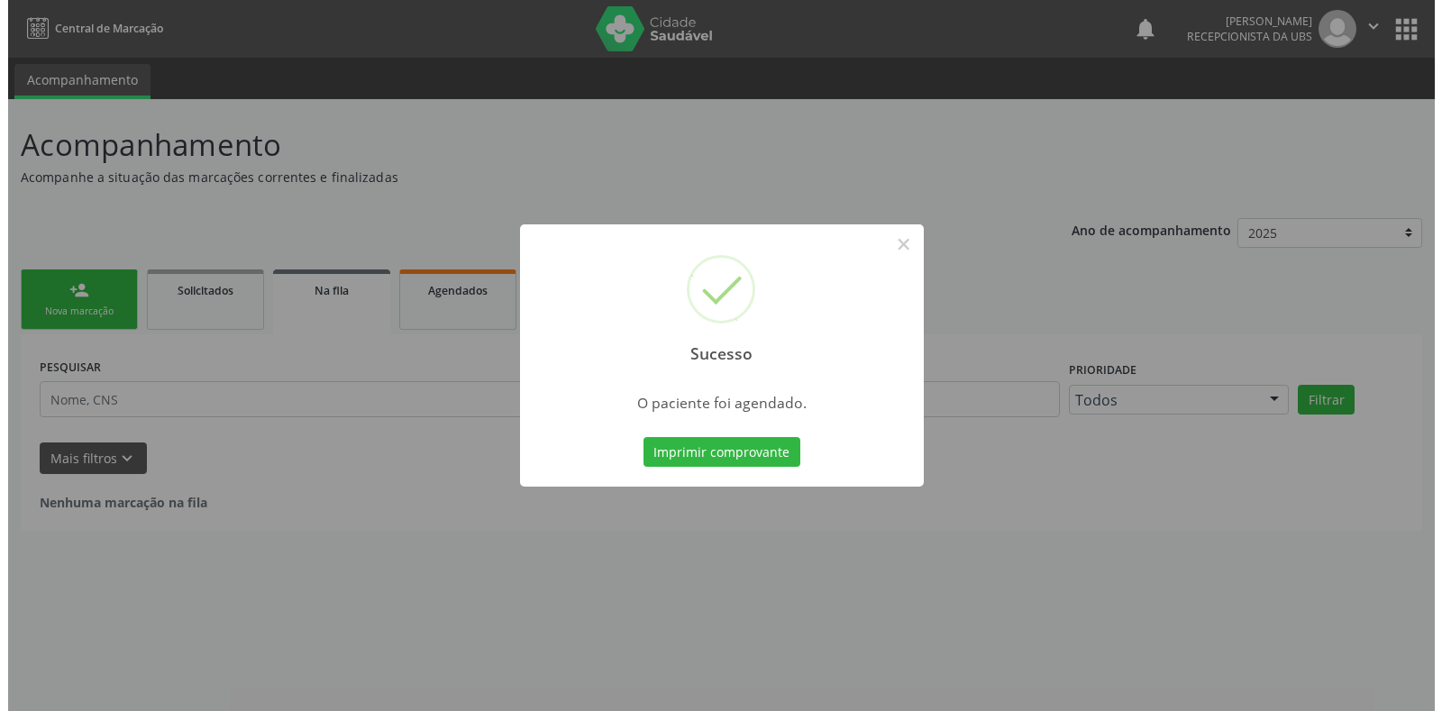
scroll to position [0, 0]
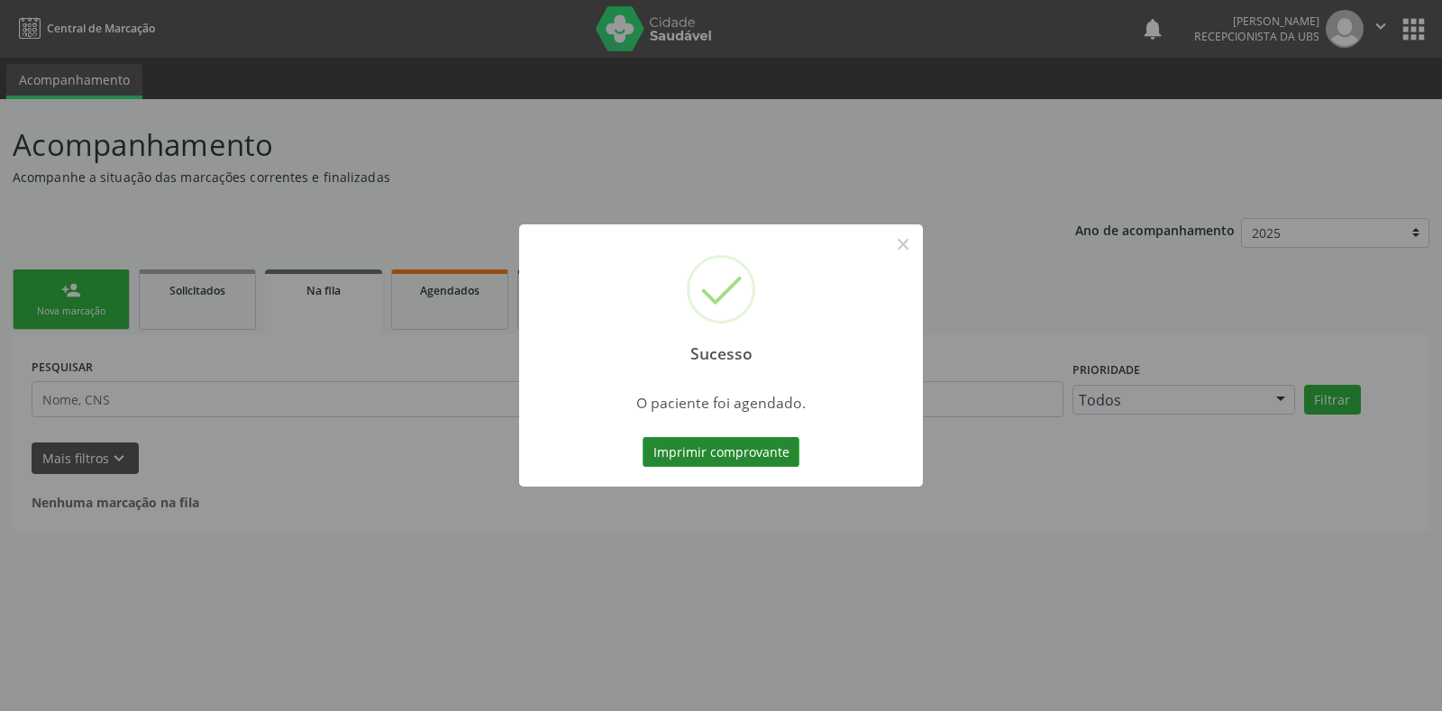
click at [700, 447] on button "Imprimir comprovante" at bounding box center [721, 452] width 157 height 31
